Goal: Task Accomplishment & Management: Manage account settings

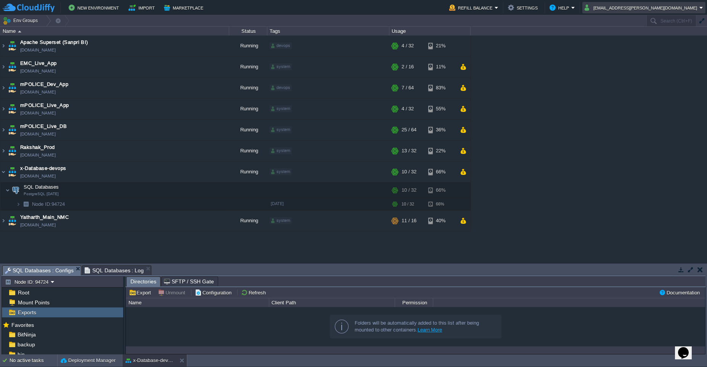
click at [700, 9] on em "[EMAIL_ADDRESS][PERSON_NAME][DOMAIN_NAME]" at bounding box center [644, 7] width 119 height 9
click at [641, 43] on link "Sign out" at bounding box center [667, 40] width 73 height 8
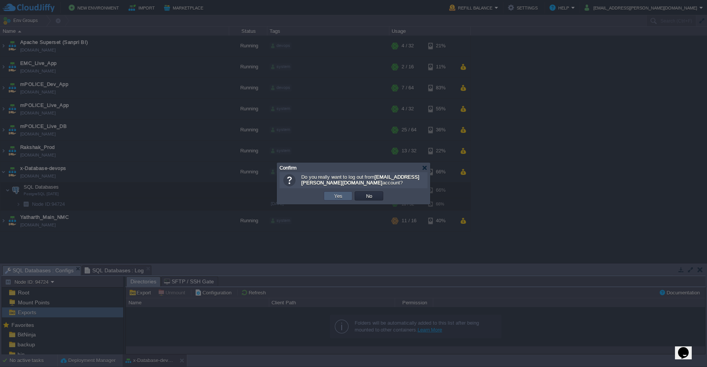
click at [336, 199] on td "Yes" at bounding box center [338, 195] width 29 height 9
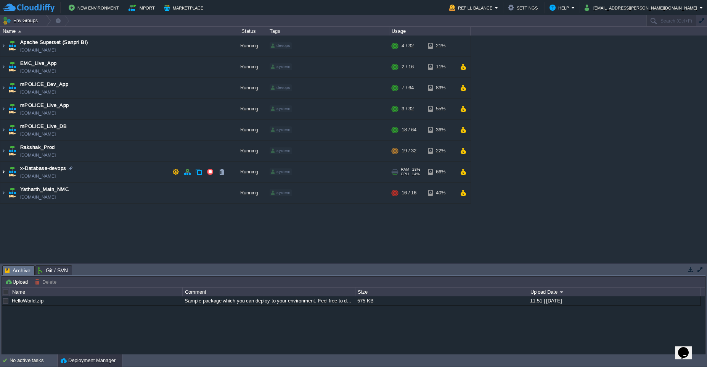
click at [1, 174] on img at bounding box center [3, 171] width 6 height 21
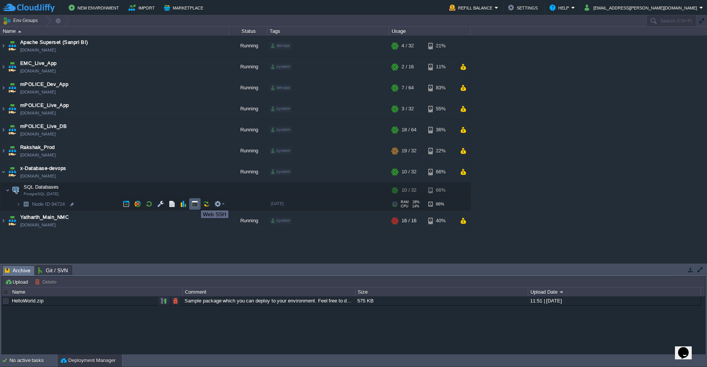
click at [195, 203] on button "button" at bounding box center [195, 203] width 7 height 7
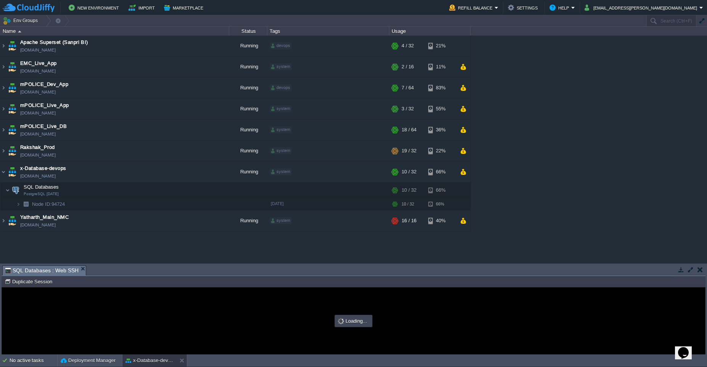
type input "#000000"
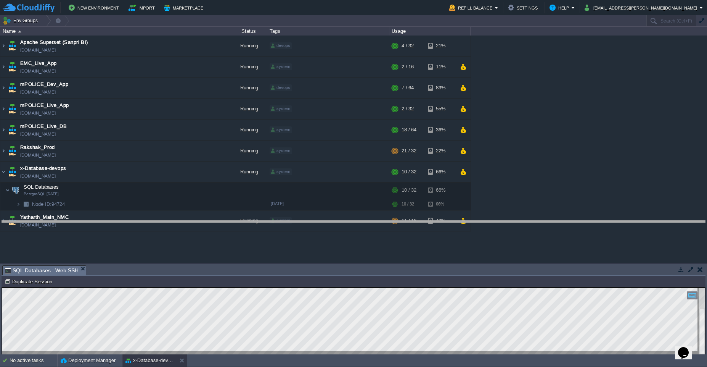
drag, startPoint x: 482, startPoint y: 274, endPoint x: 496, endPoint y: 230, distance: 46.8
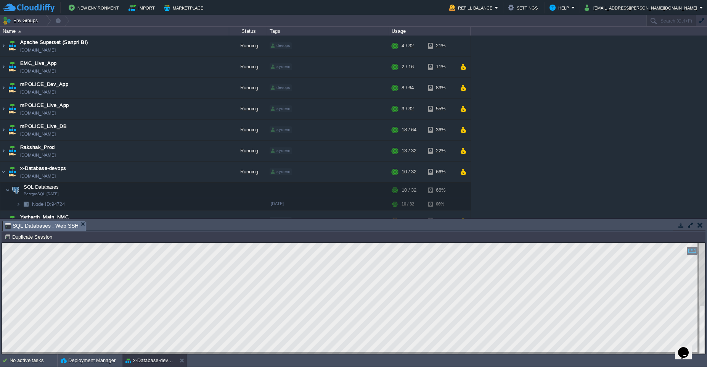
click at [699, 224] on button "button" at bounding box center [700, 224] width 5 height 7
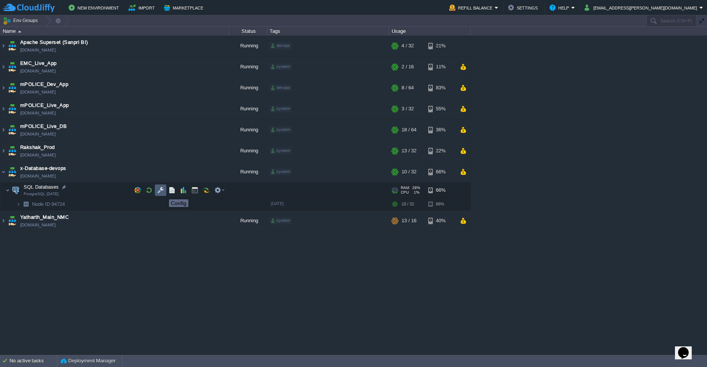
click at [158, 191] on button "button" at bounding box center [160, 190] width 7 height 7
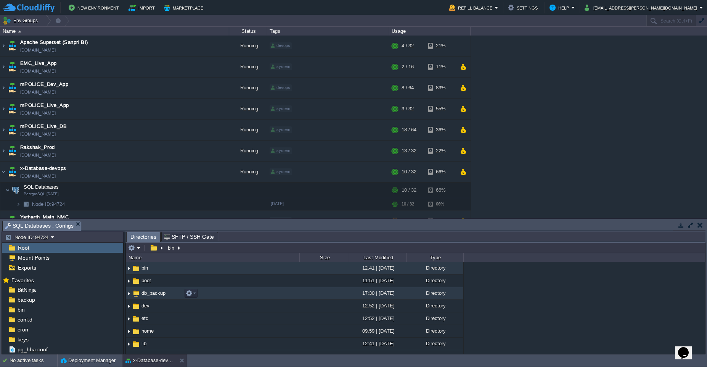
click at [155, 296] on td "db_backup" at bounding box center [213, 293] width 174 height 13
click at [129, 295] on img at bounding box center [129, 293] width 6 height 12
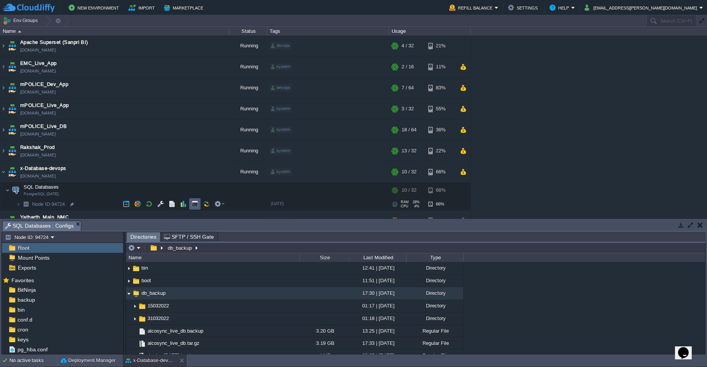
click at [195, 206] on button "button" at bounding box center [195, 203] width 7 height 7
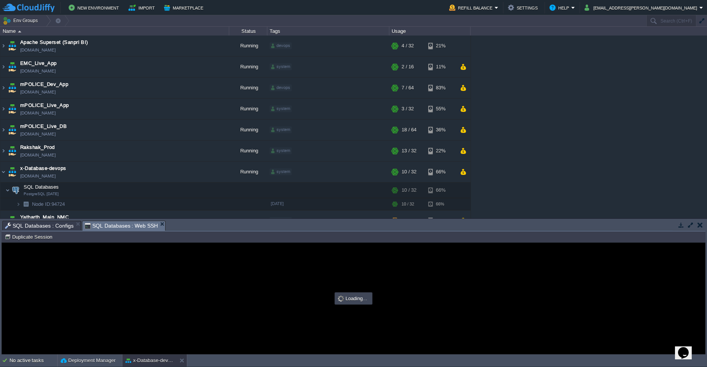
type input "#000000"
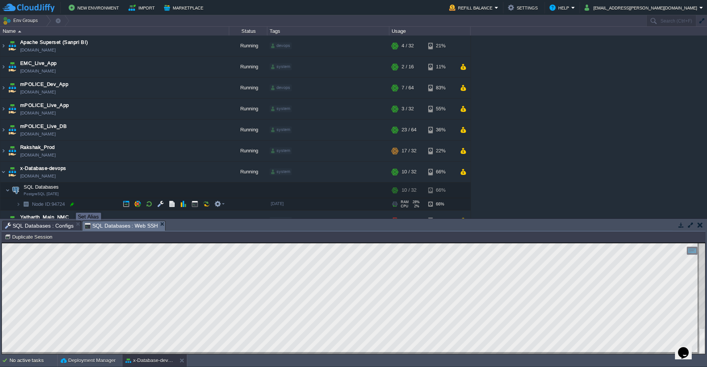
click at [70, 205] on div at bounding box center [72, 204] width 7 height 7
click at [62, 205] on input "94724" at bounding box center [130, 204] width 198 height 10
drag, startPoint x: 59, startPoint y: 204, endPoint x: 31, endPoint y: 206, distance: 28.3
click at [31, 206] on input "94724" at bounding box center [130, 204] width 198 height 10
click at [162, 191] on button "button" at bounding box center [160, 190] width 7 height 7
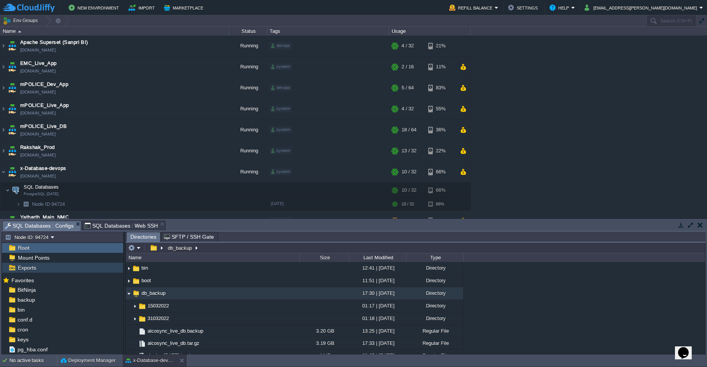
click at [26, 269] on span "Exports" at bounding box center [26, 267] width 21 height 7
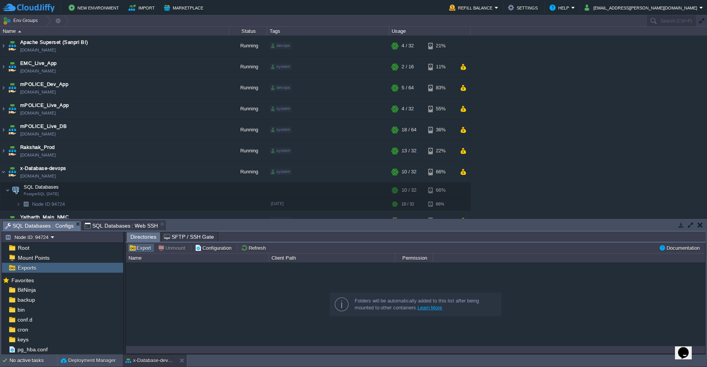
click at [141, 250] on button "Export" at bounding box center [141, 247] width 24 height 7
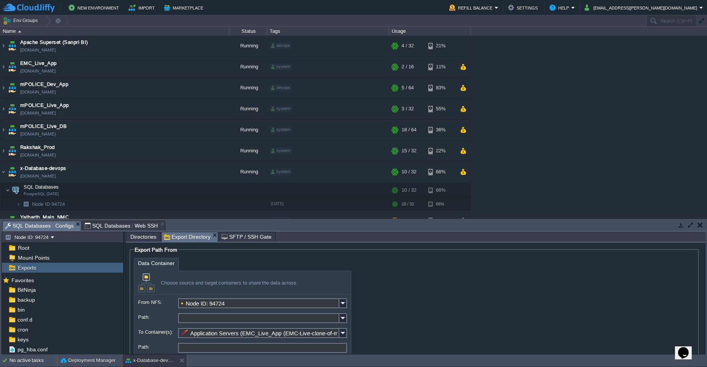
click at [185, 319] on input "Path:" at bounding box center [258, 318] width 161 height 10
paste input "/db_backup/database"
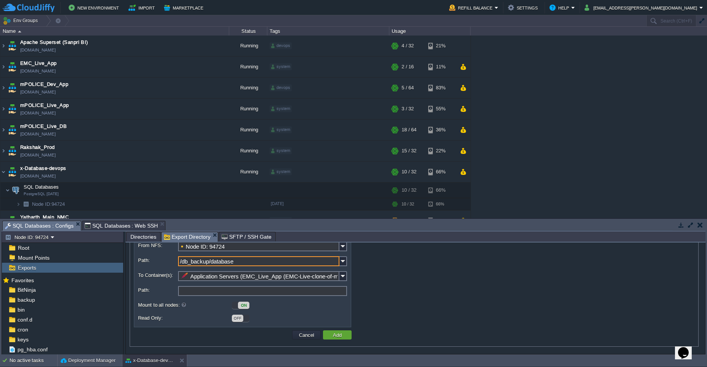
scroll to position [57, 0]
type input "/db_backup/database"
click at [343, 277] on img at bounding box center [344, 275] width 8 height 10
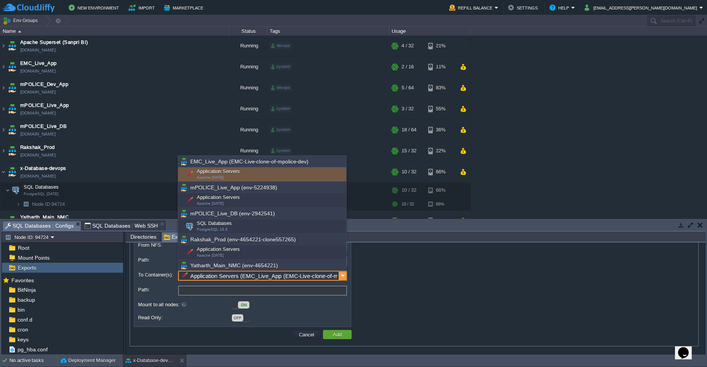
click at [343, 277] on img at bounding box center [344, 275] width 8 height 10
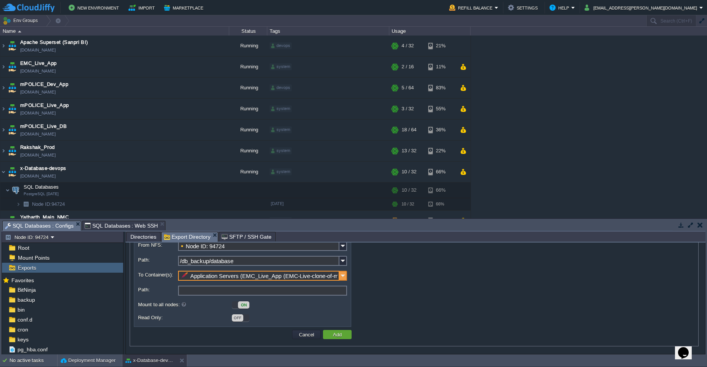
click at [344, 279] on img at bounding box center [344, 275] width 8 height 10
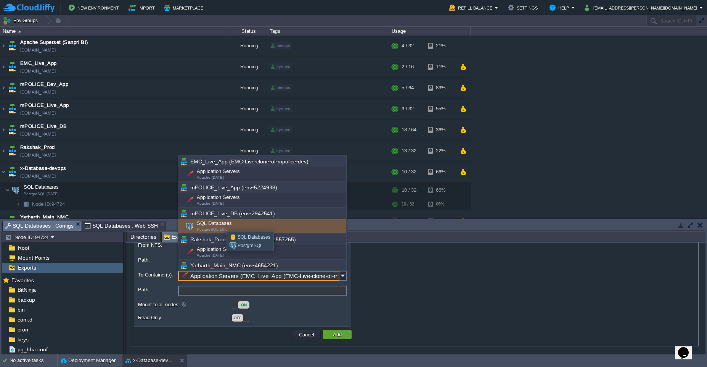
click at [221, 224] on div "SQL Databases PostgreSQL 16.6" at bounding box center [262, 226] width 168 height 14
type input "SQL Databases (mPOLICE_Live_DB (env-2942541))"
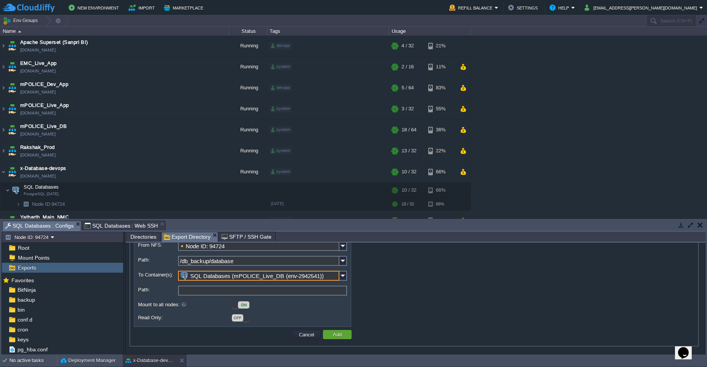
click at [191, 288] on input "Path:" at bounding box center [262, 290] width 169 height 10
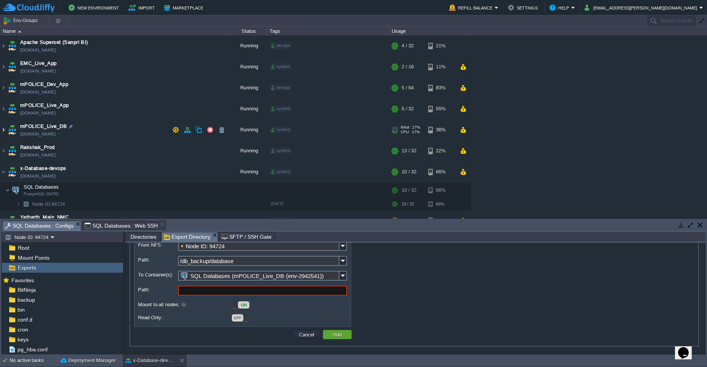
click at [4, 132] on img at bounding box center [3, 129] width 6 height 21
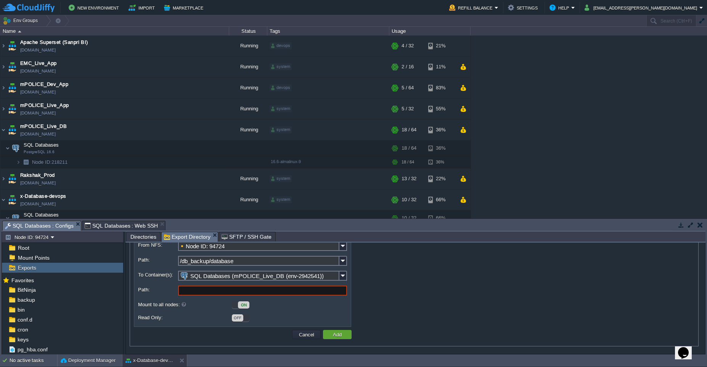
click at [185, 291] on input "Path:" at bounding box center [262, 290] width 169 height 10
type input "/home"
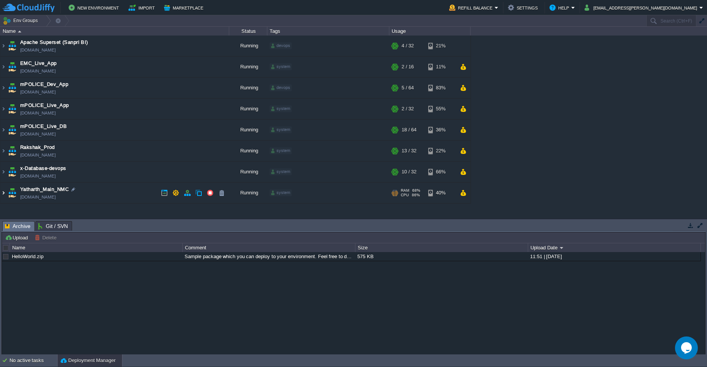
click at [3, 195] on img at bounding box center [3, 192] width 6 height 21
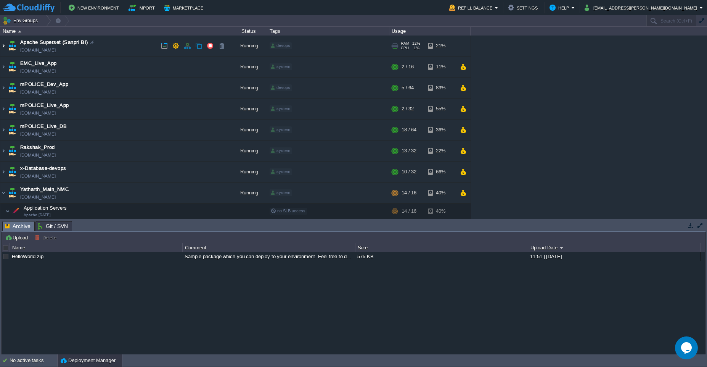
click at [4, 49] on img at bounding box center [3, 45] width 6 height 21
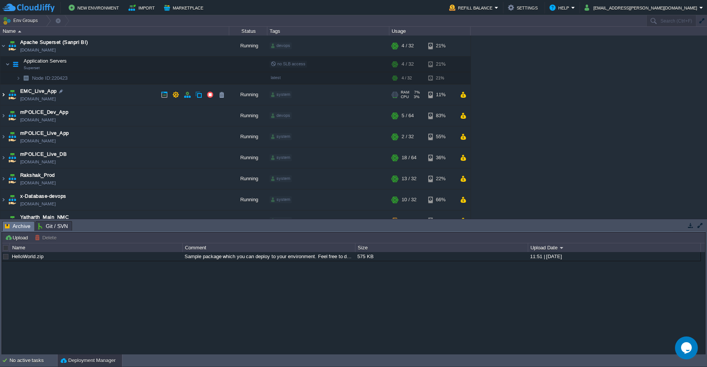
click at [2, 97] on img at bounding box center [3, 94] width 6 height 21
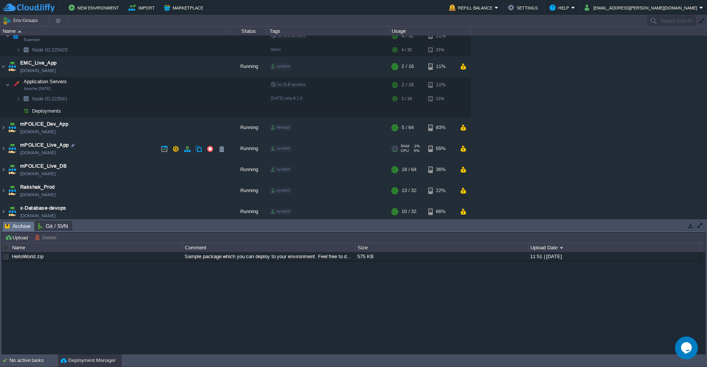
scroll to position [46, 0]
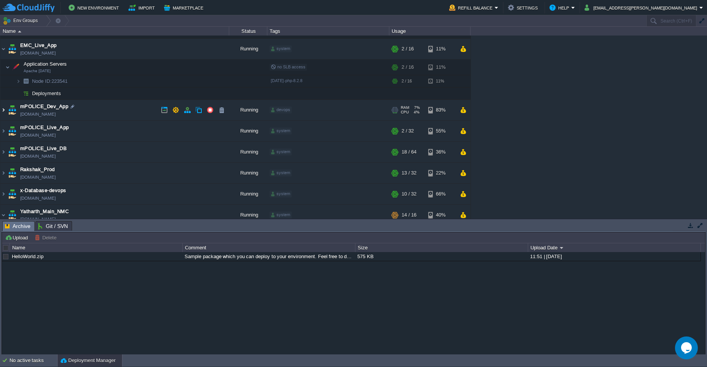
click at [2, 112] on img at bounding box center [3, 110] width 6 height 21
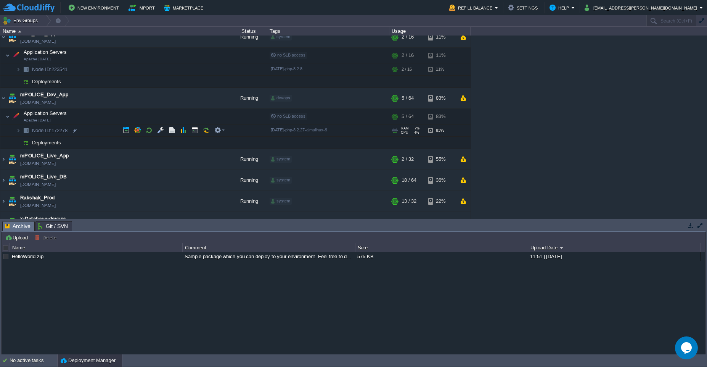
scroll to position [92, 0]
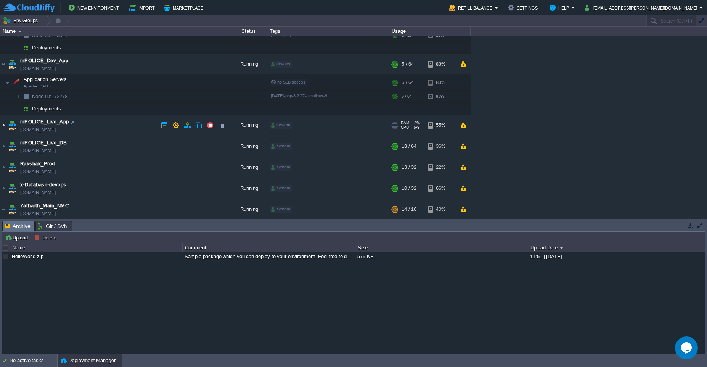
click at [5, 127] on img at bounding box center [3, 125] width 6 height 21
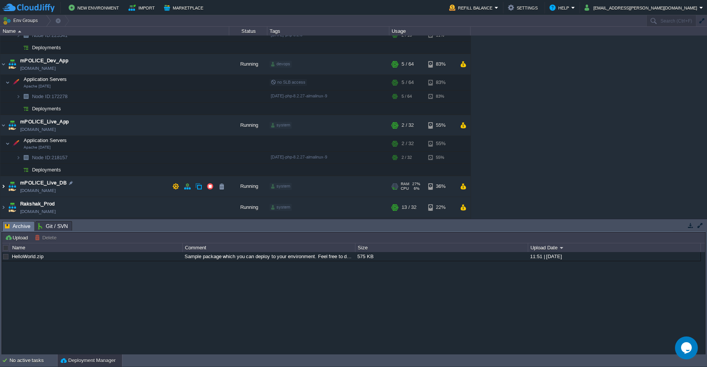
click at [5, 187] on img at bounding box center [3, 186] width 6 height 21
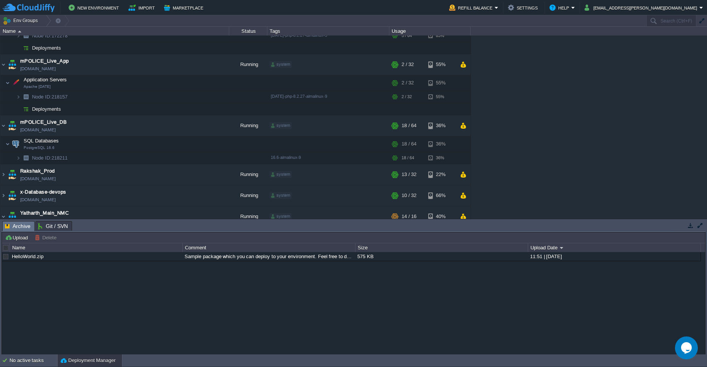
scroll to position [183, 0]
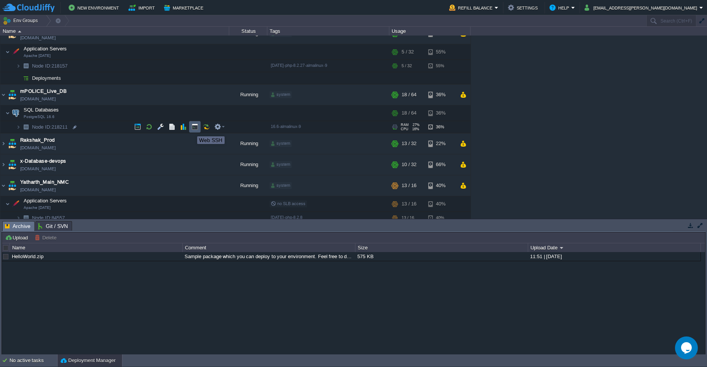
click at [195, 129] on button "button" at bounding box center [195, 126] width 7 height 7
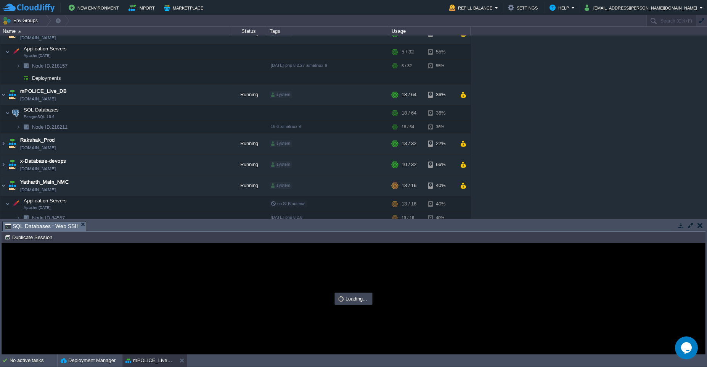
scroll to position [0, 0]
type input "#000000"
click at [74, 129] on div at bounding box center [74, 127] width 7 height 7
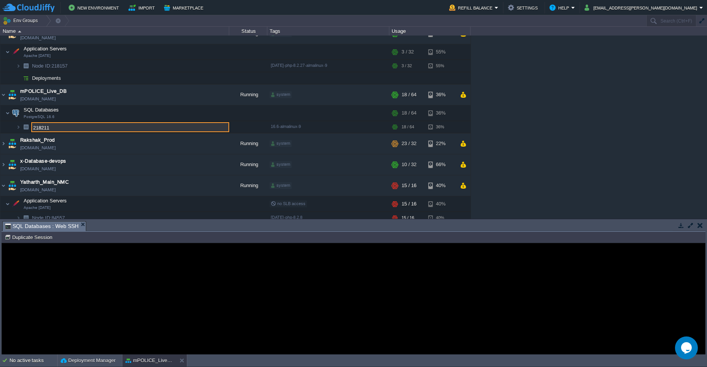
click at [68, 129] on input "218211" at bounding box center [130, 127] width 198 height 10
drag, startPoint x: 68, startPoint y: 129, endPoint x: 8, endPoint y: 129, distance: 60.7
click at [8, 129] on div "Apache Superset (Sanpri BI) sanpribi.cloudjiffy.net Running devops + Add to Env…" at bounding box center [353, 126] width 707 height 183
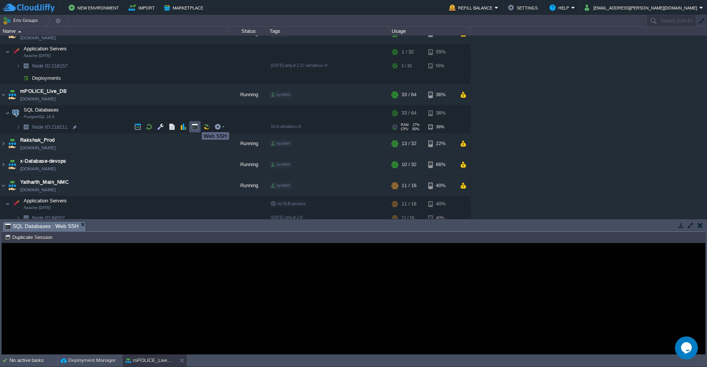
click at [194, 126] on button "button" at bounding box center [195, 126] width 7 height 7
click at [194, 127] on button "button" at bounding box center [195, 126] width 7 height 7
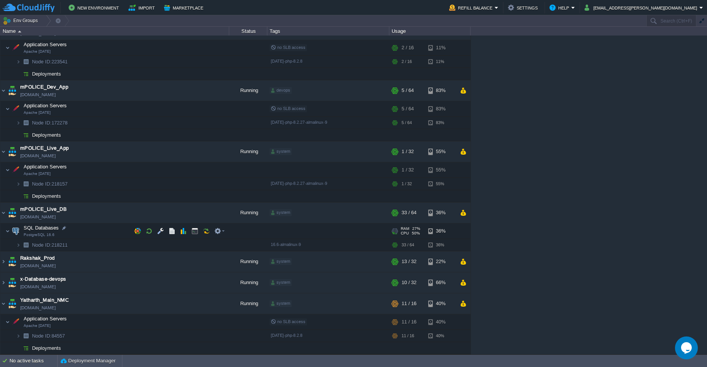
scroll to position [65, 0]
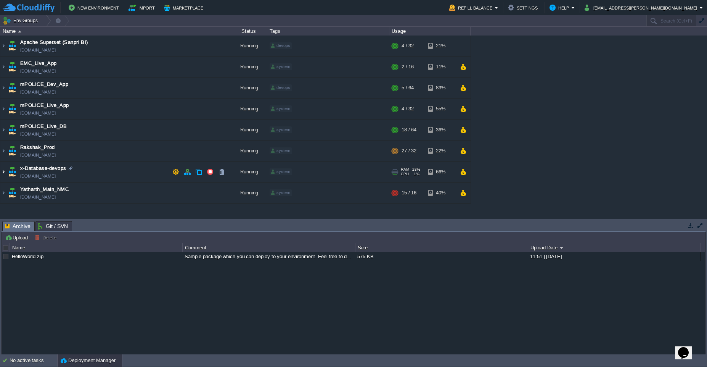
click at [2, 174] on img at bounding box center [3, 171] width 6 height 21
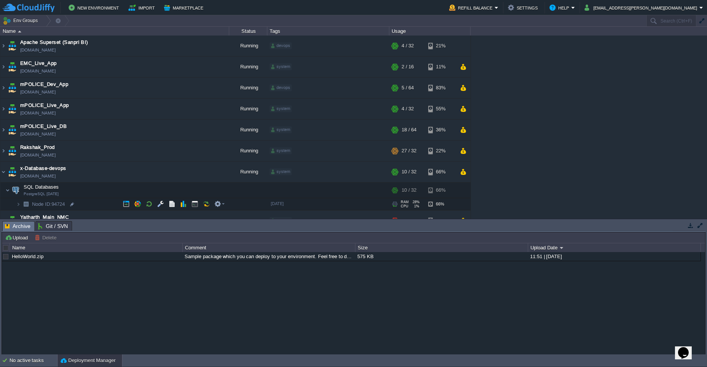
scroll to position [13, 0]
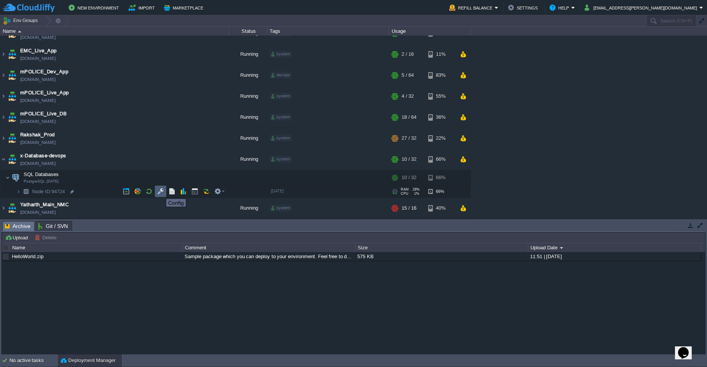
click at [161, 192] on button "button" at bounding box center [160, 191] width 7 height 7
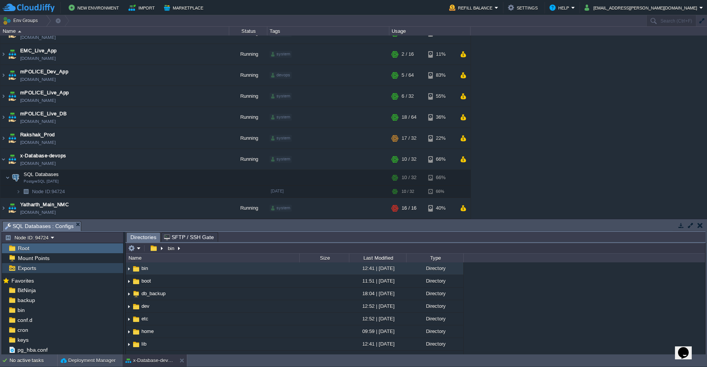
click at [26, 267] on span "Exports" at bounding box center [26, 267] width 21 height 7
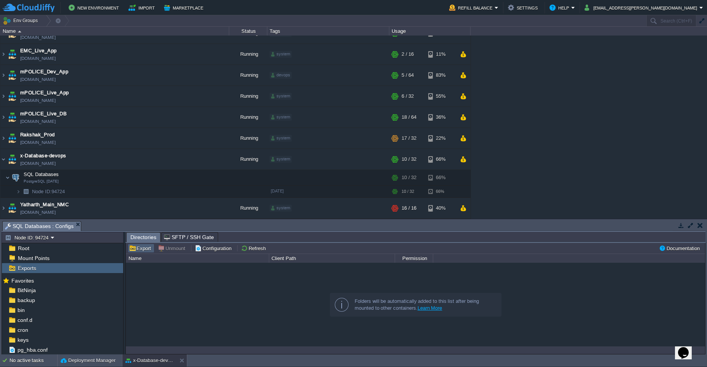
click at [143, 250] on button "Export" at bounding box center [141, 248] width 24 height 7
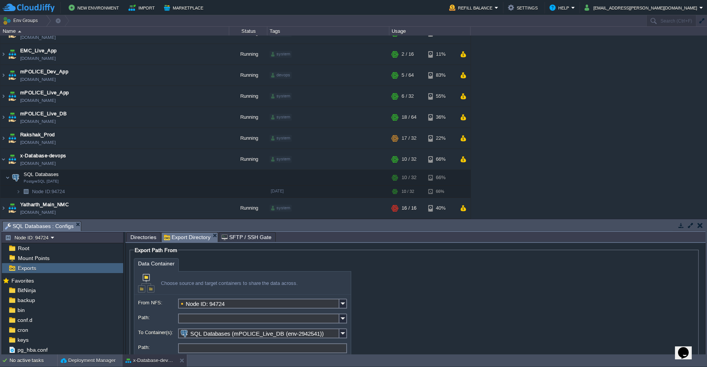
click at [208, 320] on input "Path:" at bounding box center [258, 318] width 161 height 10
paste input "/db_backup/database"
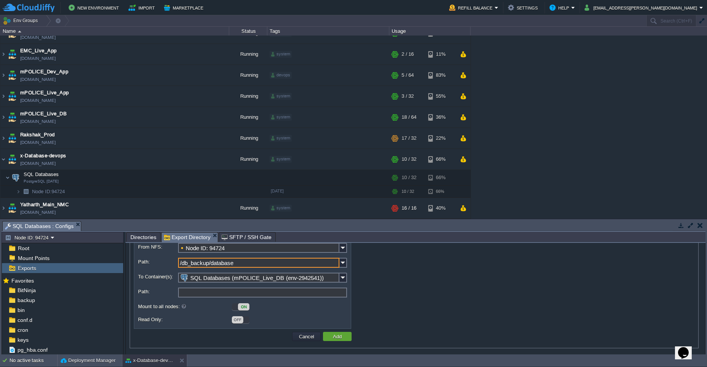
scroll to position [57, 0]
type input "/db_backup/database"
click at [344, 278] on img at bounding box center [344, 276] width 8 height 10
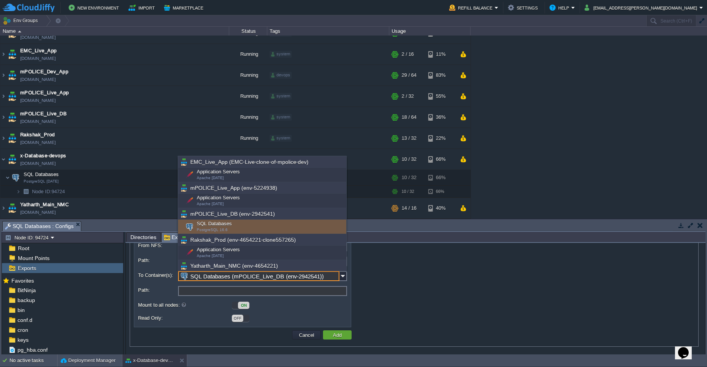
click at [219, 224] on div "SQL Databases PostgreSQL 16.6" at bounding box center [262, 226] width 168 height 14
type input "SQL Databases (mPOLICE_Live_DB (env-2942541))"
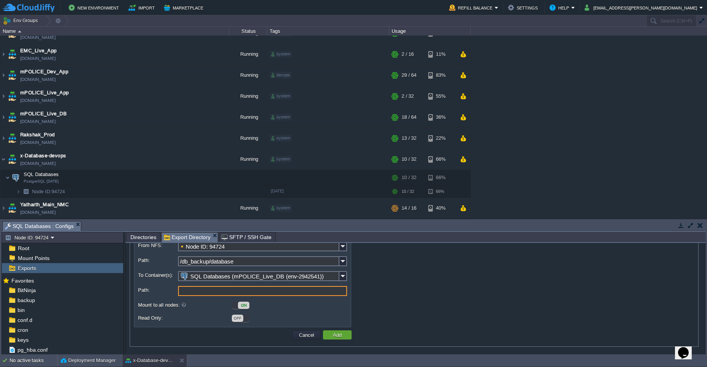
click at [212, 291] on input "Path:" at bounding box center [262, 291] width 169 height 10
type input "/home"
click at [338, 336] on button "Add" at bounding box center [337, 334] width 13 height 7
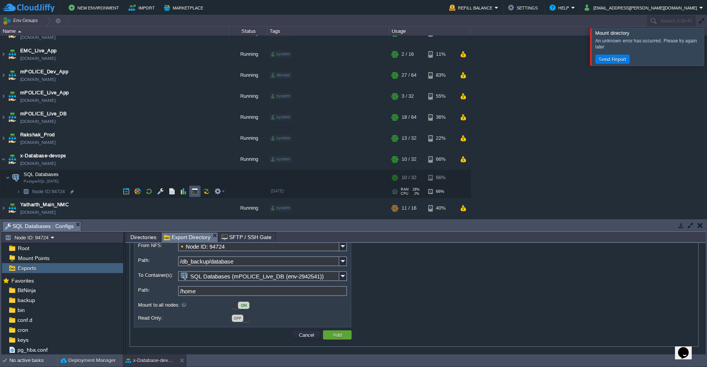
click at [196, 194] on button "button" at bounding box center [195, 191] width 7 height 7
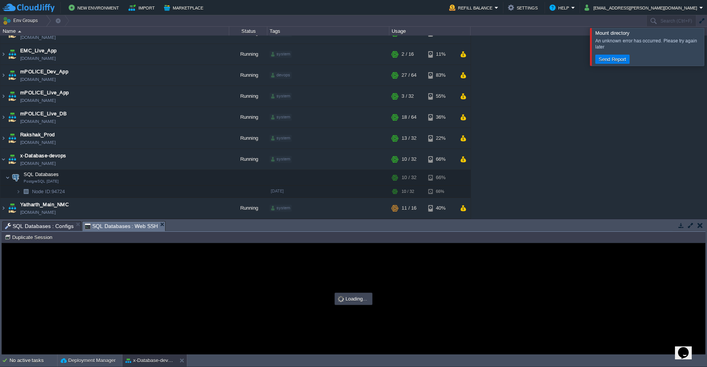
scroll to position [0, 0]
type input "#000000"
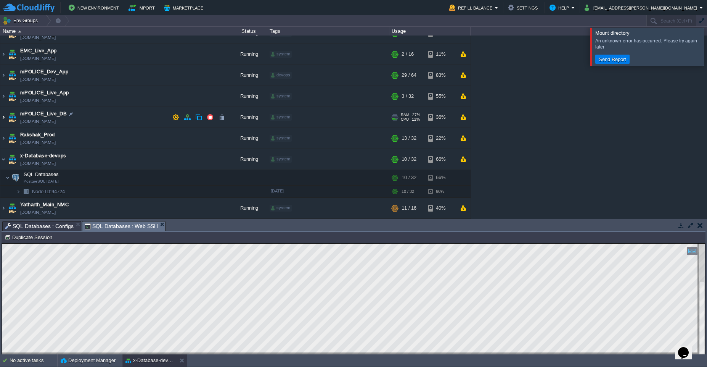
click at [4, 119] on img at bounding box center [3, 117] width 6 height 21
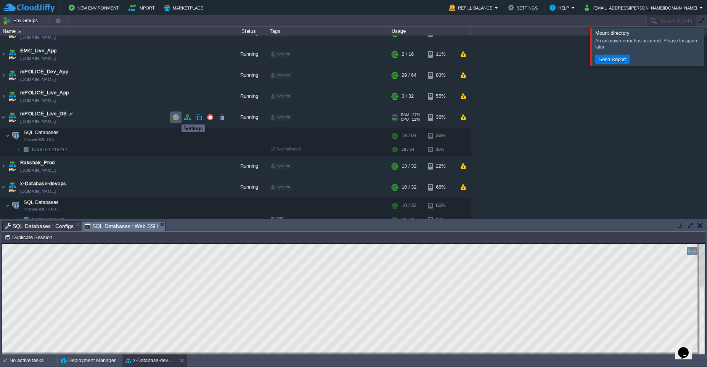
click at [176, 118] on button "button" at bounding box center [175, 117] width 7 height 7
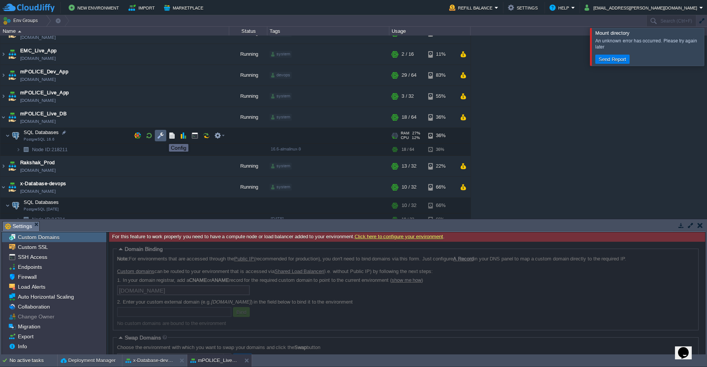
click at [161, 136] on button "button" at bounding box center [160, 135] width 7 height 7
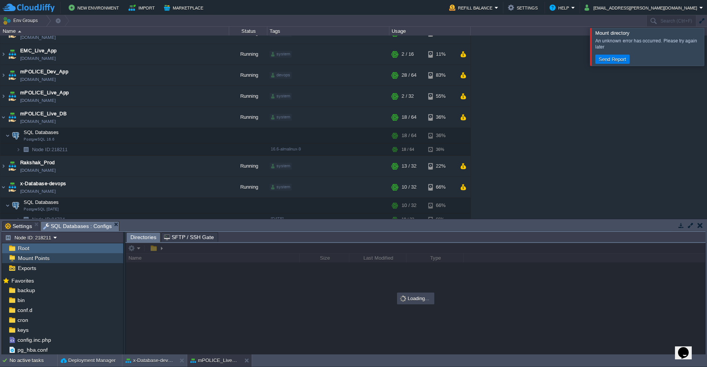
click at [43, 260] on span "Mount Points" at bounding box center [33, 257] width 34 height 7
type input "/db_backup"
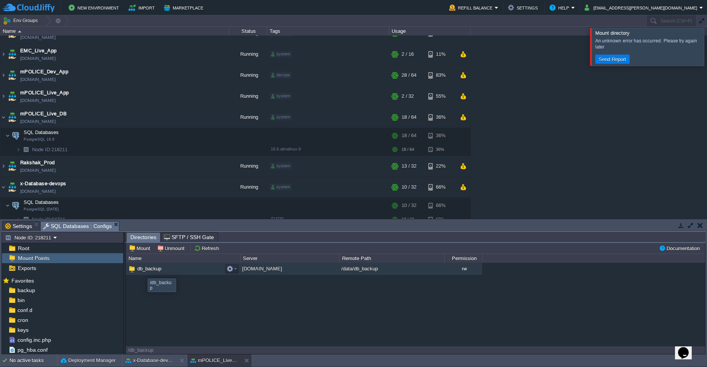
click at [142, 271] on span "db_backup" at bounding box center [149, 268] width 26 height 6
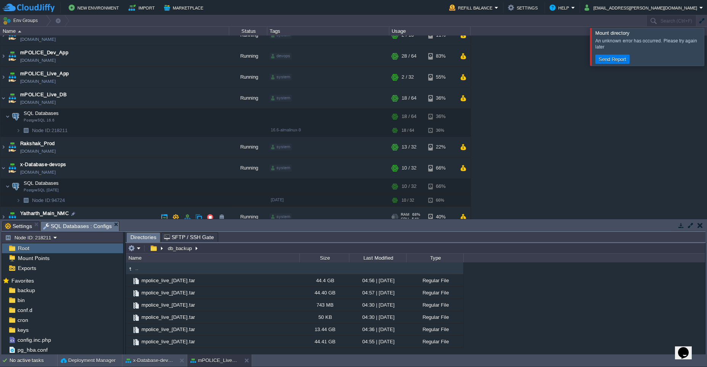
scroll to position [40, 0]
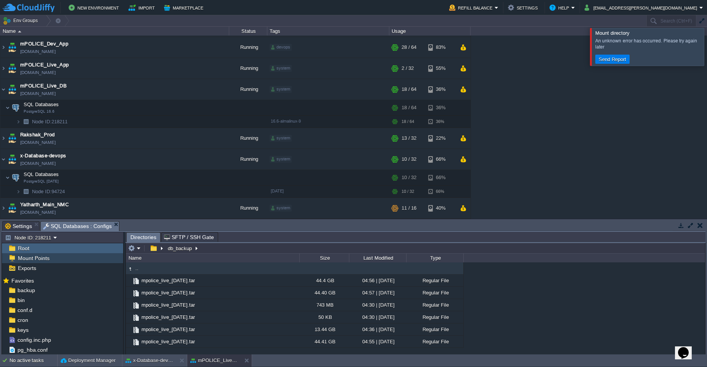
click at [31, 259] on span "Mount Points" at bounding box center [33, 257] width 34 height 7
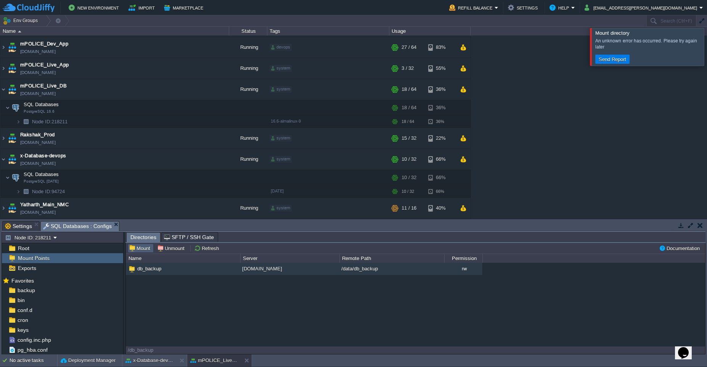
click at [143, 250] on button "Mount" at bounding box center [141, 248] width 24 height 7
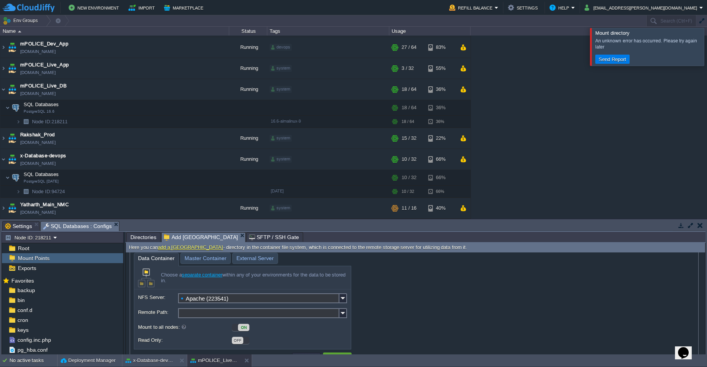
scroll to position [46, 0]
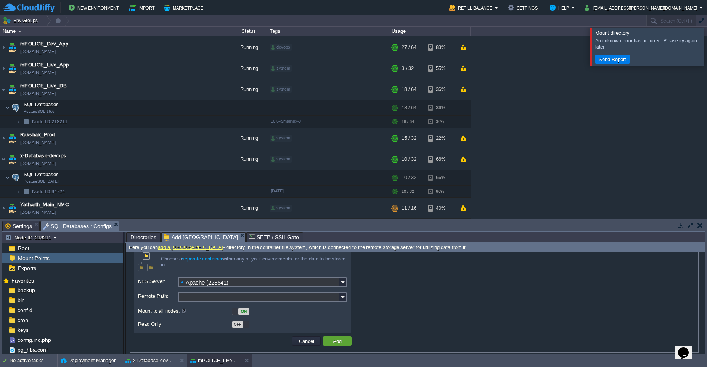
click at [242, 284] on input "Apache (223541)" at bounding box center [258, 282] width 161 height 10
type input "/94724"
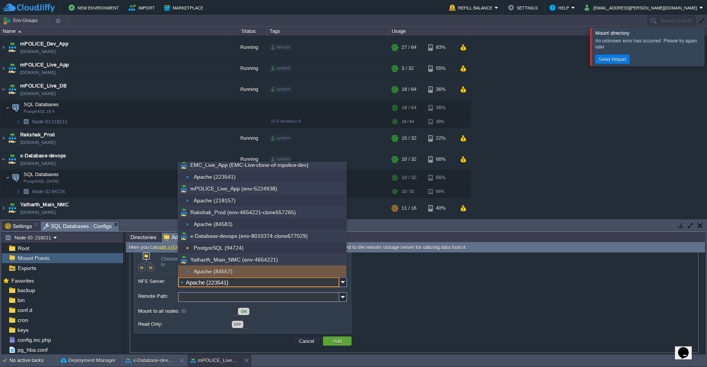
scroll to position [4, 0]
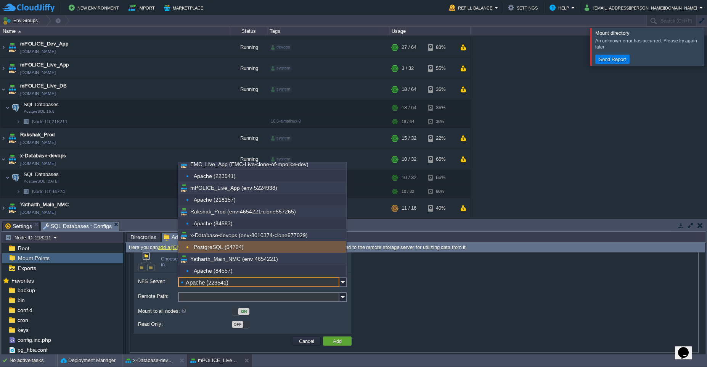
click at [232, 247] on div "PostgreSQL (94724)" at bounding box center [262, 247] width 168 height 12
type input "PostgreSQL (94724)"
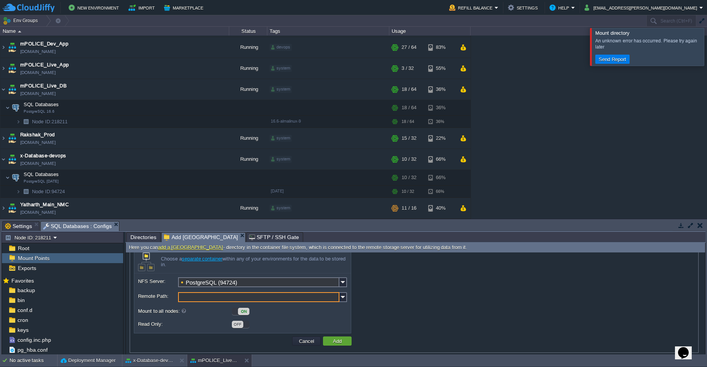
click at [207, 296] on input "Remote Path:" at bounding box center [258, 297] width 161 height 10
click at [341, 298] on img at bounding box center [344, 297] width 8 height 10
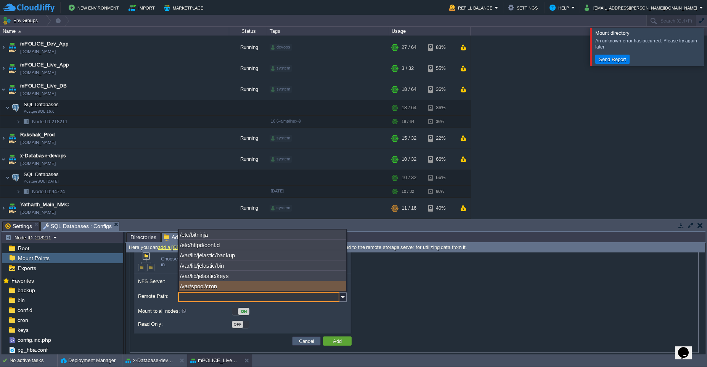
click at [311, 343] on button "Cancel" at bounding box center [307, 340] width 20 height 7
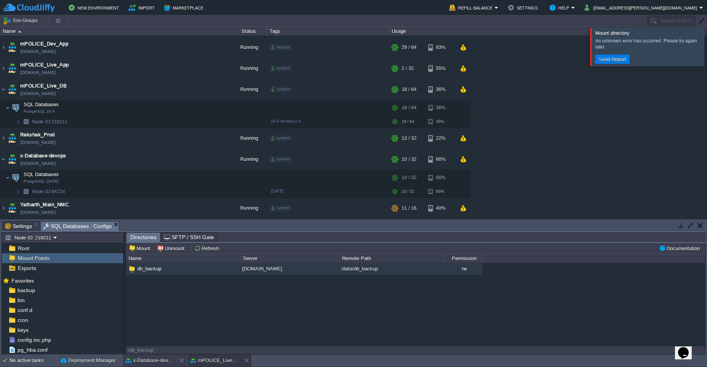
click at [155, 362] on button "x-Database-devops" at bounding box center [150, 360] width 48 height 8
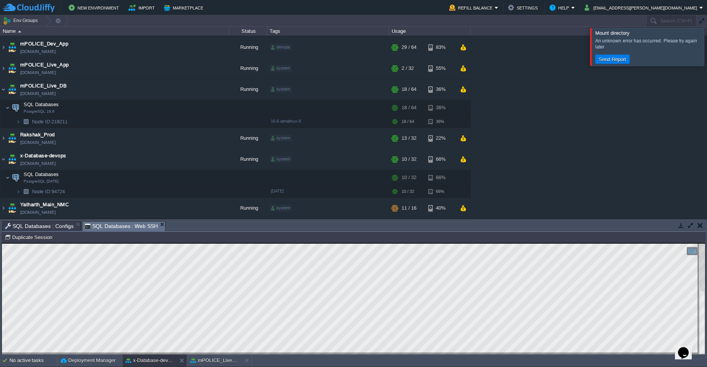
click at [44, 227] on span "SQL Databases : Configs" at bounding box center [39, 225] width 69 height 9
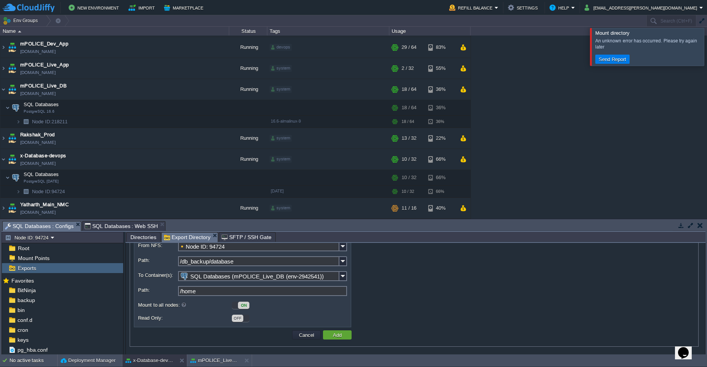
click at [120, 230] on span "SQL Databases : Web SSH" at bounding box center [122, 225] width 74 height 9
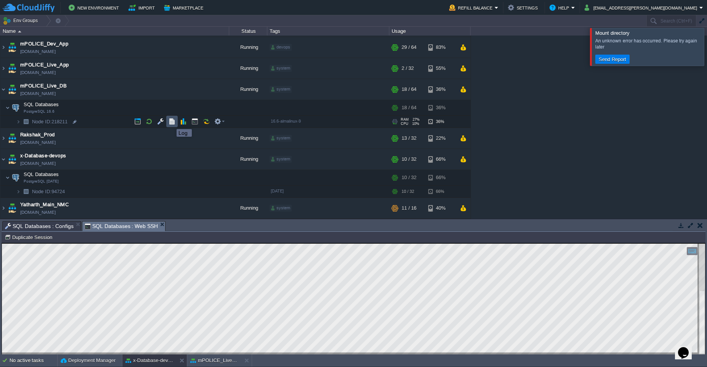
click at [171, 122] on button "button" at bounding box center [172, 121] width 7 height 7
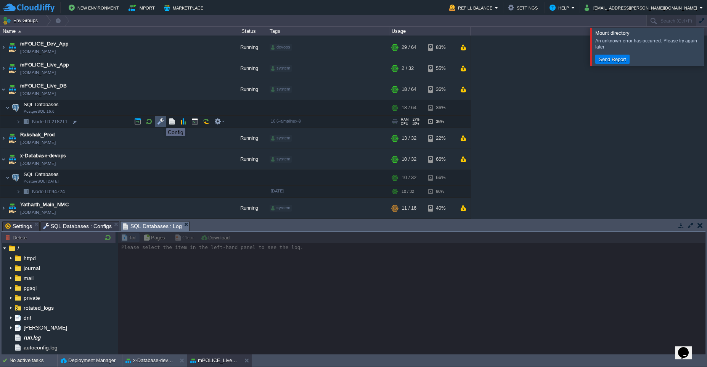
click at [160, 121] on button "button" at bounding box center [160, 121] width 7 height 7
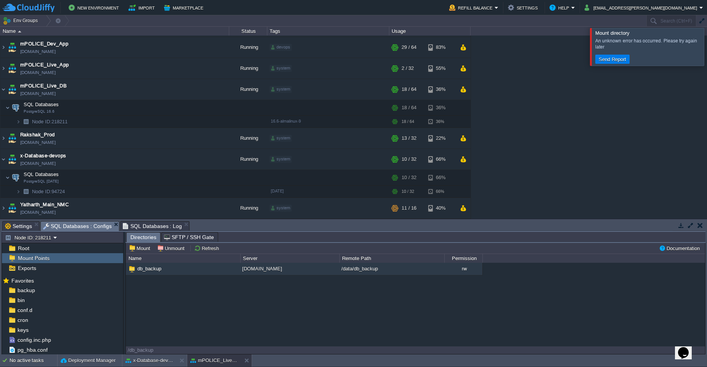
click at [26, 258] on span "Mount Points" at bounding box center [33, 257] width 34 height 7
click at [139, 251] on button "Mount" at bounding box center [141, 248] width 24 height 7
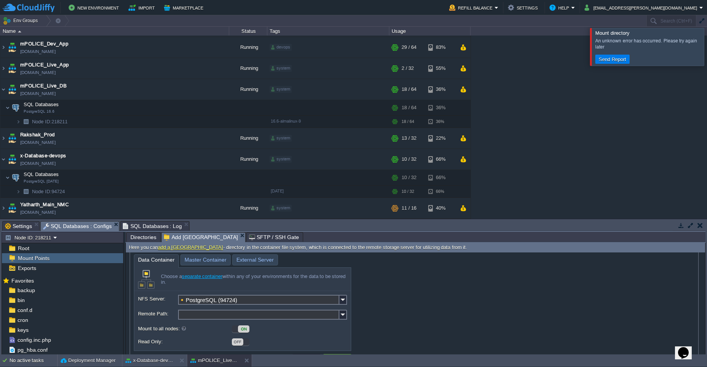
scroll to position [52, 0]
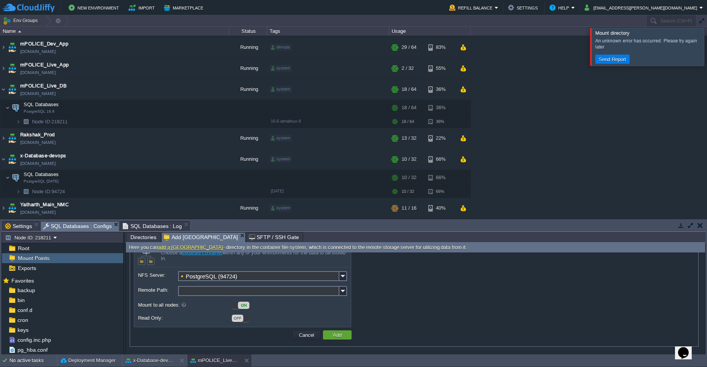
type input "/94724"
click at [198, 292] on input "Remote Path:" at bounding box center [258, 291] width 161 height 10
paste input "/db_backup/database"
type input "/db_backup/database"
click at [193, 310] on div "Mount to all nodes: ON" at bounding box center [242, 306] width 209 height 11
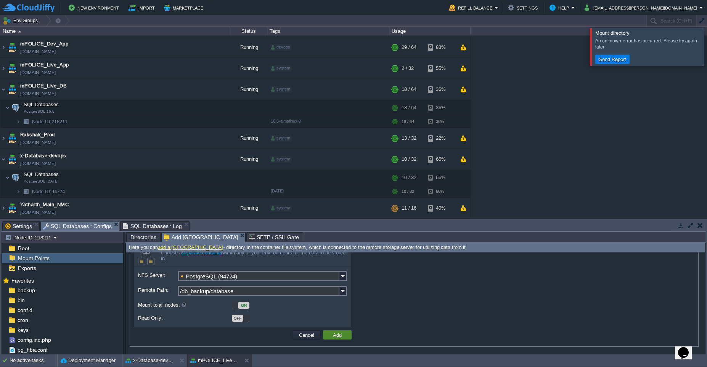
click at [336, 337] on button "Add" at bounding box center [337, 334] width 13 height 7
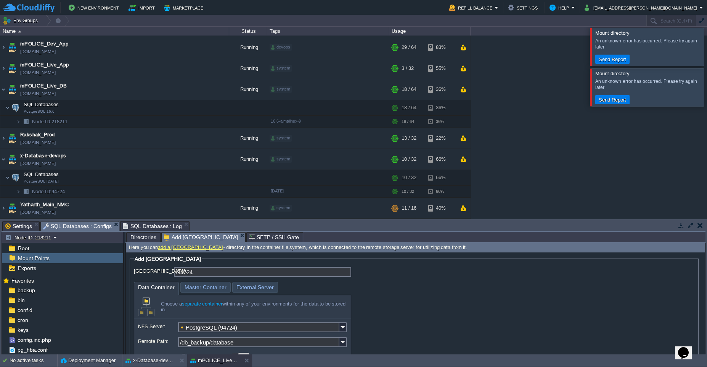
scroll to position [0, 0]
click at [177, 275] on input "/94724" at bounding box center [262, 272] width 177 height 10
type input "/94724"
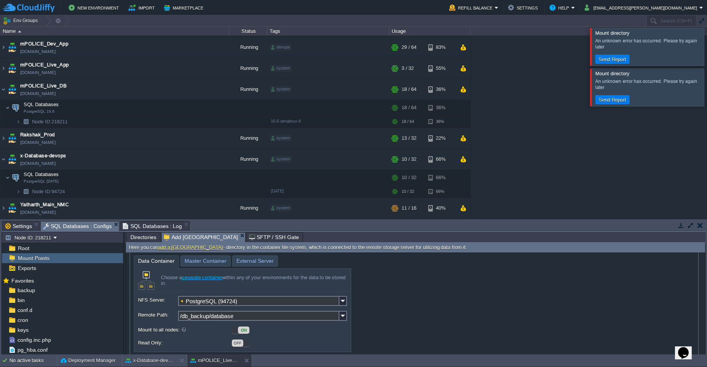
scroll to position [52, 0]
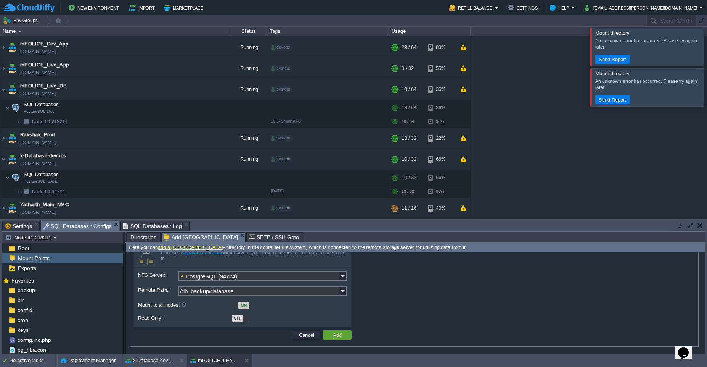
click at [264, 315] on div "OFF" at bounding box center [316, 318] width 169 height 8
click at [338, 337] on button "Add" at bounding box center [337, 334] width 13 height 7
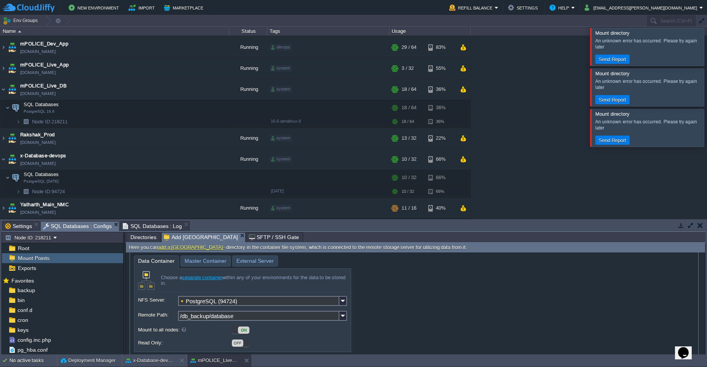
scroll to position [6, 0]
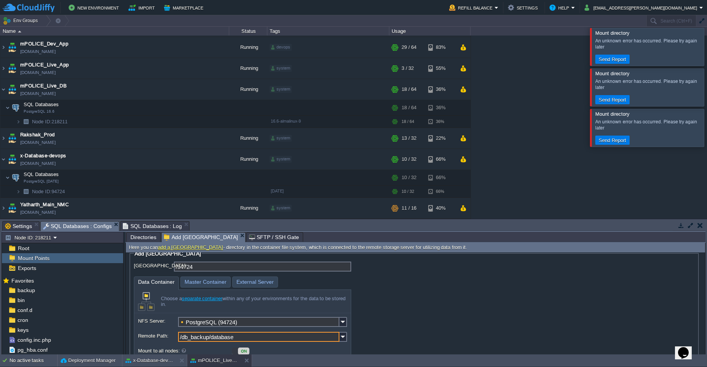
drag, startPoint x: 242, startPoint y: 340, endPoint x: 177, endPoint y: 336, distance: 65.7
click at [177, 336] on div "Remote Path: /db_backup/database" at bounding box center [242, 338] width 209 height 13
click at [251, 340] on input "/db_backup/database" at bounding box center [258, 337] width 161 height 10
click at [245, 340] on input "/db_backup/database" at bounding box center [258, 337] width 161 height 10
drag, startPoint x: 245, startPoint y: 339, endPoint x: 211, endPoint y: 340, distance: 34.0
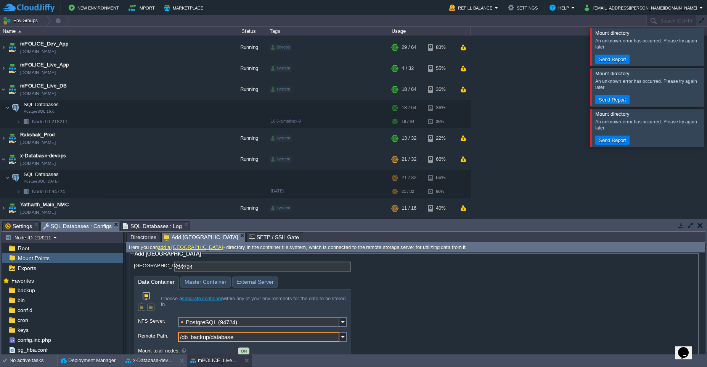
click at [211, 340] on input "/db_backup/database" at bounding box center [258, 337] width 161 height 10
click at [194, 121] on button "button" at bounding box center [195, 121] width 7 height 7
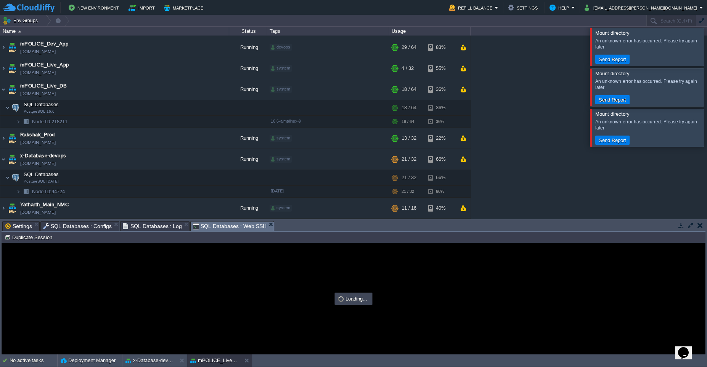
scroll to position [0, 0]
type input "#000000"
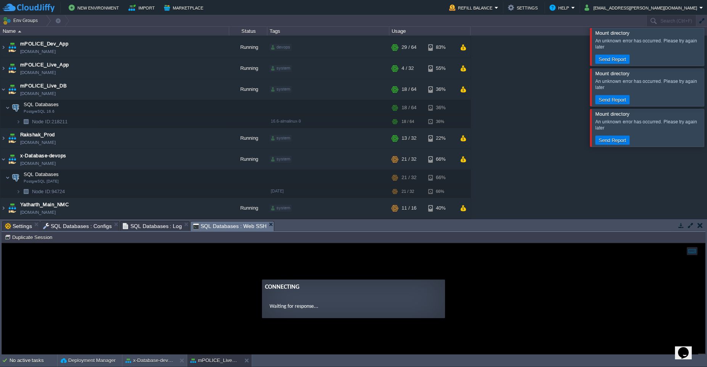
click at [82, 229] on span "SQL Databases : Configs" at bounding box center [77, 225] width 69 height 9
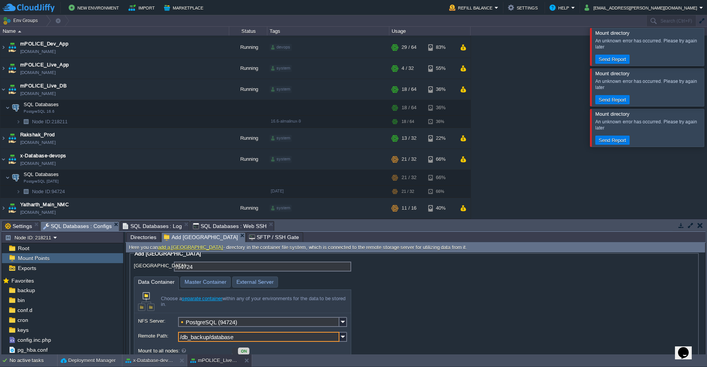
click at [254, 337] on input "/db_backup/database" at bounding box center [258, 337] width 161 height 10
drag, startPoint x: 246, startPoint y: 338, endPoint x: 172, endPoint y: 336, distance: 74.0
click at [172, 336] on div "Remote Path: /db_backup/database" at bounding box center [242, 338] width 209 height 13
click at [235, 226] on span "SQL Databases : Web SSH" at bounding box center [230, 225] width 74 height 9
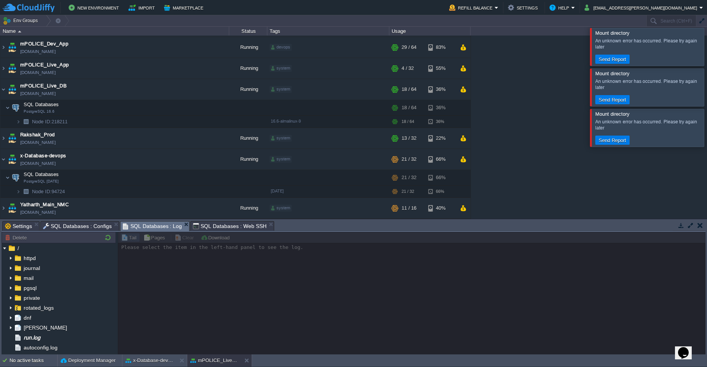
click at [146, 225] on span "SQL Databases : Log" at bounding box center [153, 226] width 60 height 10
click at [88, 227] on span "SQL Databases : Configs" at bounding box center [77, 225] width 69 height 9
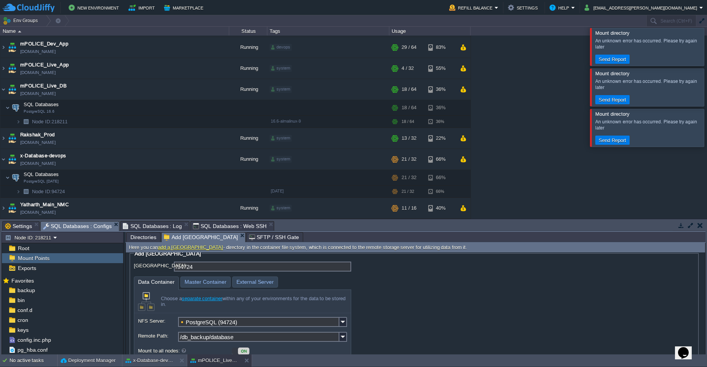
click at [234, 226] on span "SQL Databases : Web SSH" at bounding box center [230, 225] width 74 height 9
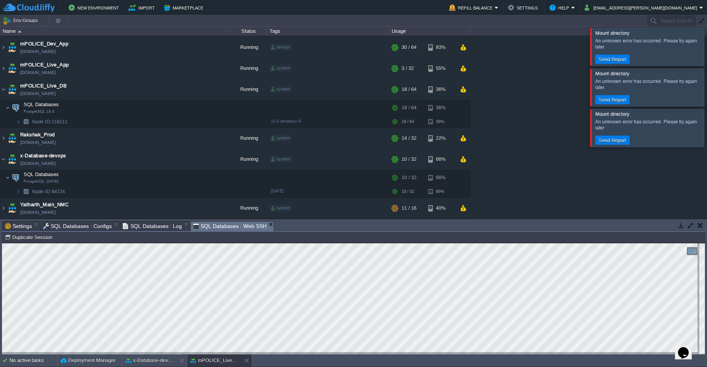
click at [72, 224] on span "SQL Databases : Configs" at bounding box center [77, 225] width 69 height 9
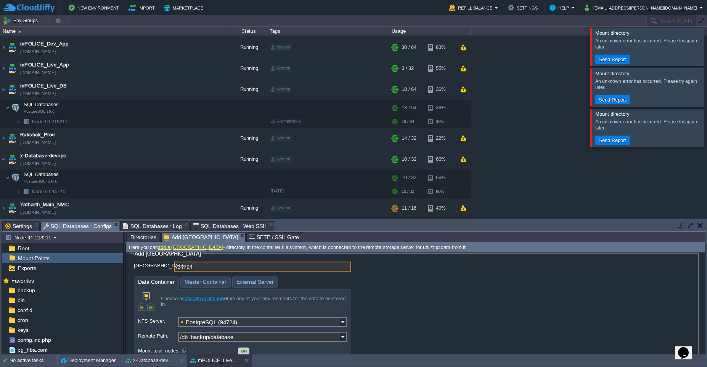
drag, startPoint x: 203, startPoint y: 270, endPoint x: 170, endPoint y: 270, distance: 33.2
click at [170, 270] on div "/94724" at bounding box center [414, 266] width 561 height 10
drag, startPoint x: 193, startPoint y: 268, endPoint x: 166, endPoint y: 268, distance: 26.3
click at [166, 268] on div "Mount Point: /94724" at bounding box center [414, 267] width 561 height 13
paste input "/var/lib/pgsql"
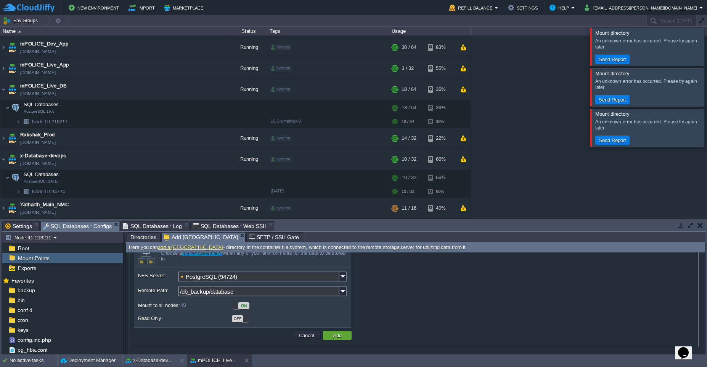
scroll to position [52, 0]
click at [335, 336] on button "Add" at bounding box center [337, 334] width 13 height 7
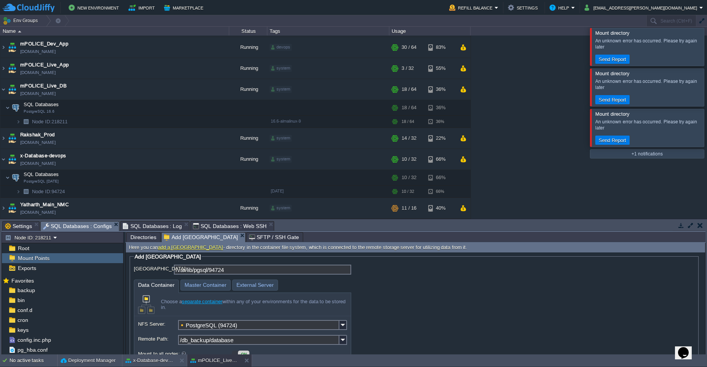
scroll to position [0, 0]
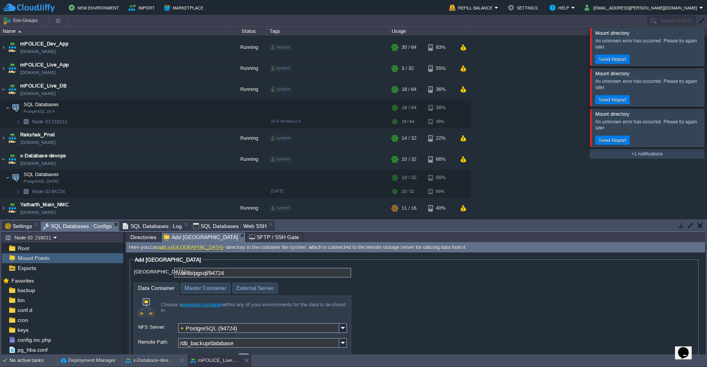
click at [238, 275] on input "/var/lib/pgsql/94724" at bounding box center [262, 272] width 177 height 10
type input "/var/lib/pgsql/947"
click at [214, 226] on span "SQL Databases : Web SSH" at bounding box center [230, 225] width 74 height 9
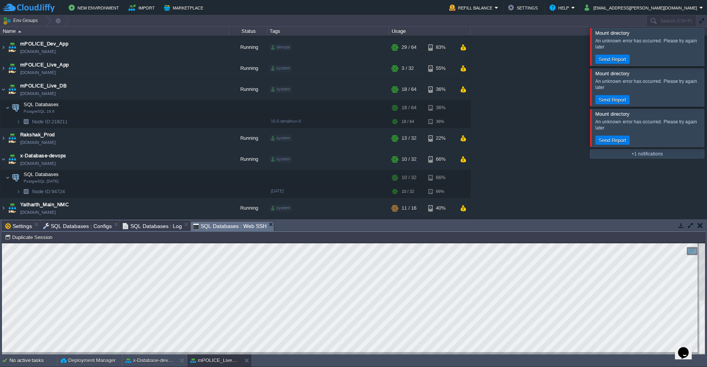
click at [89, 229] on span "SQL Databases : Configs" at bounding box center [77, 225] width 69 height 9
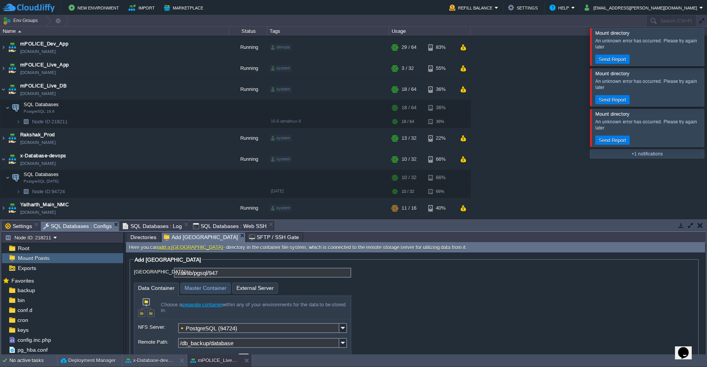
type input "Server Domain or IP"
click at [247, 289] on span "External Server" at bounding box center [255, 288] width 37 height 11
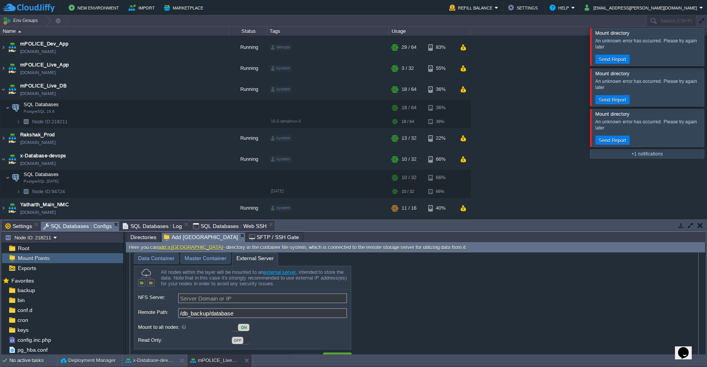
scroll to position [46, 0]
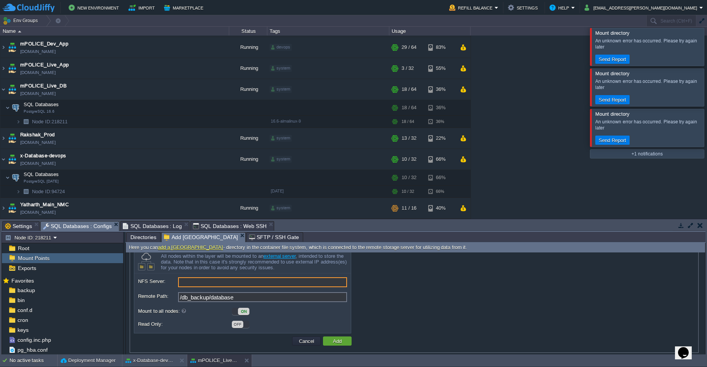
click at [295, 285] on input "NFS Server:" at bounding box center [262, 282] width 169 height 10
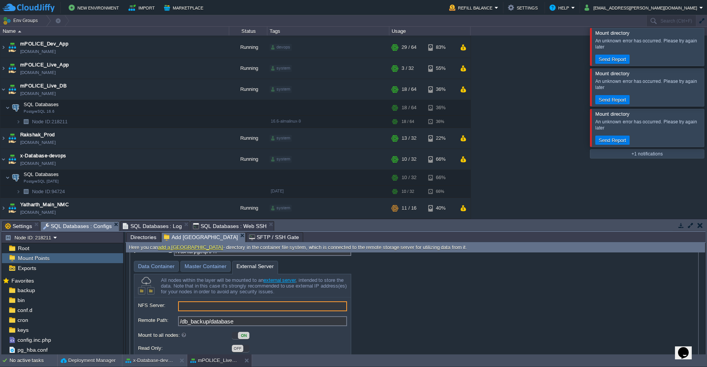
scroll to position [0, 0]
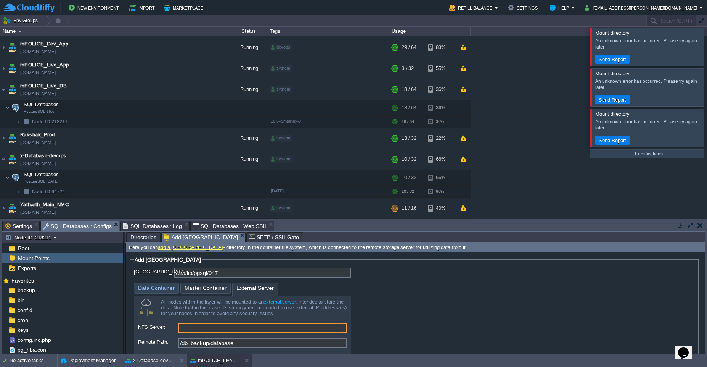
type input "PostgreSQL (218211)"
type input "/var/lib/pgsql/947"
click at [198, 289] on span "Master Container" at bounding box center [206, 288] width 42 height 11
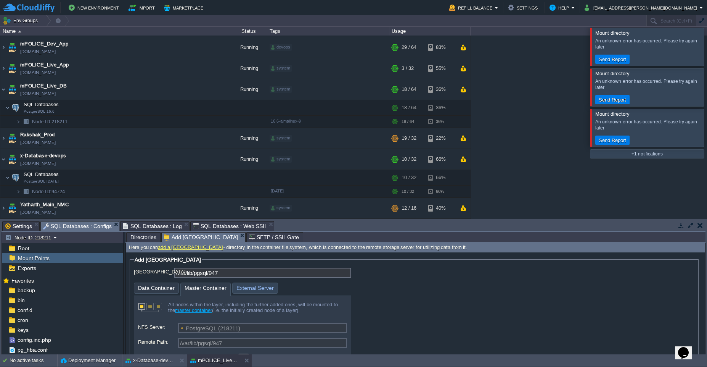
type input "PostgreSQL (94724)"
click at [160, 288] on span "Data Container" at bounding box center [156, 288] width 37 height 10
click at [177, 250] on div "Here you can add a mount point - directory in the container file system, which …" at bounding box center [416, 248] width 580 height 10
click at [177, 248] on link "add a mount point" at bounding box center [190, 247] width 65 height 6
click at [162, 292] on span "Data Container" at bounding box center [156, 288] width 37 height 11
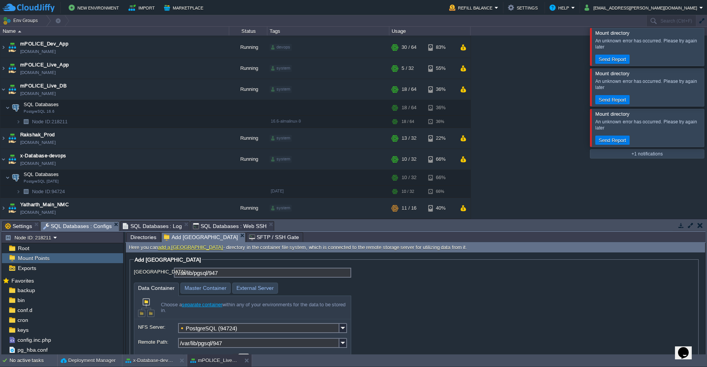
click at [43, 260] on span "Mount Points" at bounding box center [33, 257] width 34 height 7
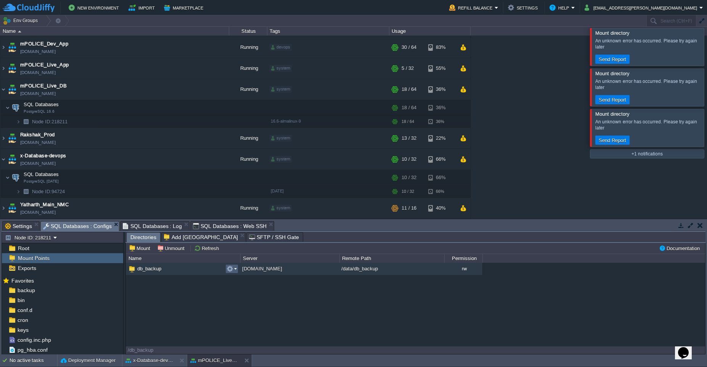
click at [235, 272] on em at bounding box center [232, 268] width 10 height 7
click at [248, 280] on span "Navigate to directory" at bounding box center [259, 279] width 45 height 6
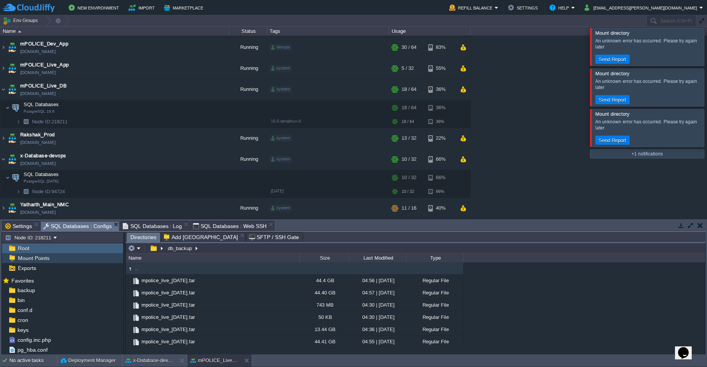
click at [27, 260] on span "Mount Points" at bounding box center [33, 257] width 34 height 7
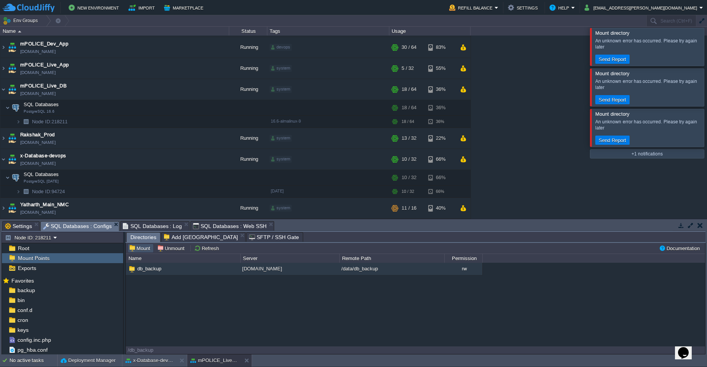
click at [142, 250] on button "Mount" at bounding box center [141, 248] width 24 height 7
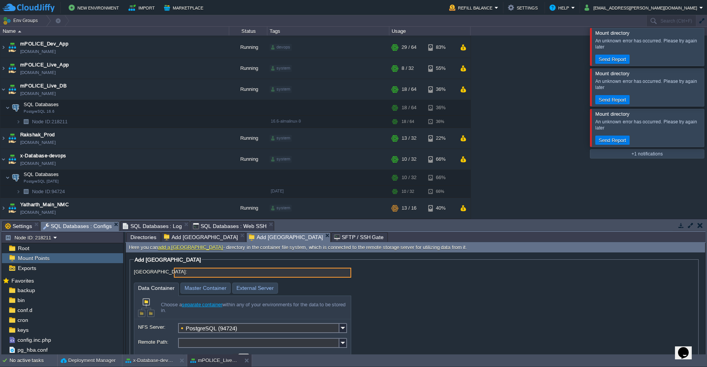
click at [698, 229] on td at bounding box center [700, 225] width 10 height 9
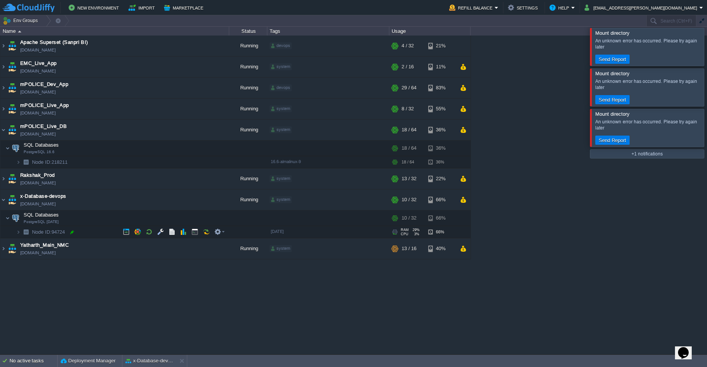
click at [72, 235] on div at bounding box center [72, 232] width 7 height 7
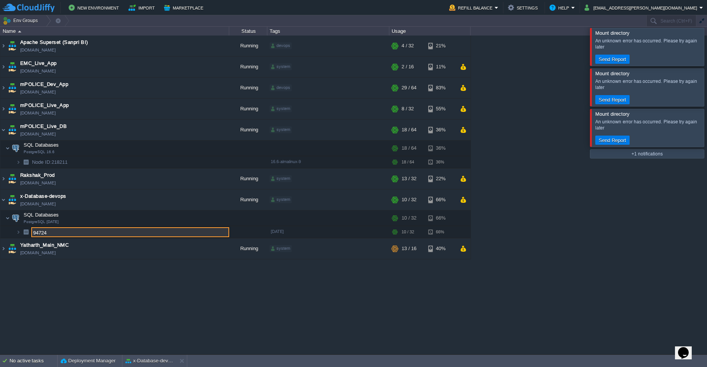
click at [58, 233] on input "94724" at bounding box center [130, 232] width 198 height 10
drag, startPoint x: 58, startPoint y: 233, endPoint x: 35, endPoint y: 235, distance: 23.3
click at [35, 235] on input "94724" at bounding box center [130, 232] width 198 height 10
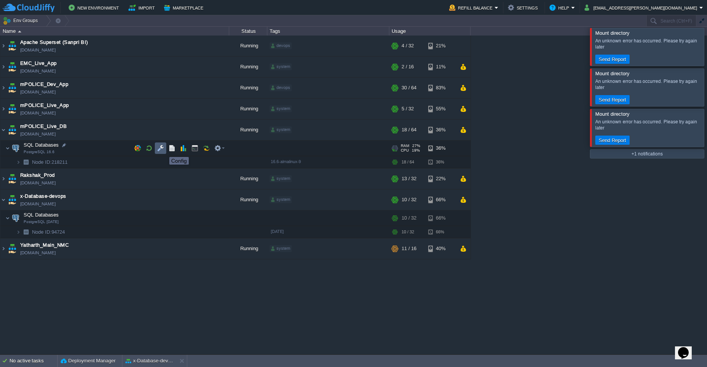
click at [162, 149] on button "button" at bounding box center [160, 148] width 7 height 7
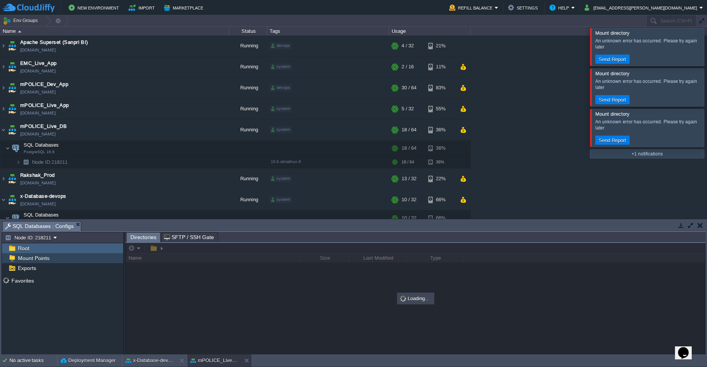
click at [24, 261] on span "Mount Points" at bounding box center [33, 257] width 34 height 7
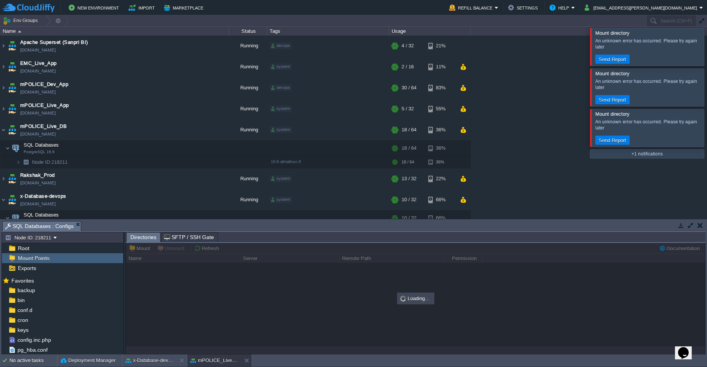
type input "/db_backup"
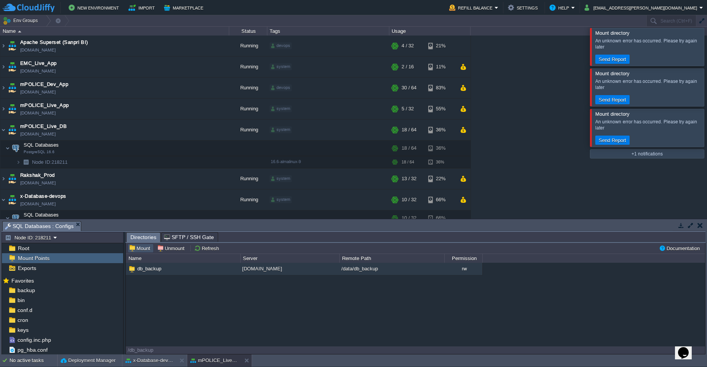
click at [142, 251] on button "Mount" at bounding box center [141, 248] width 24 height 7
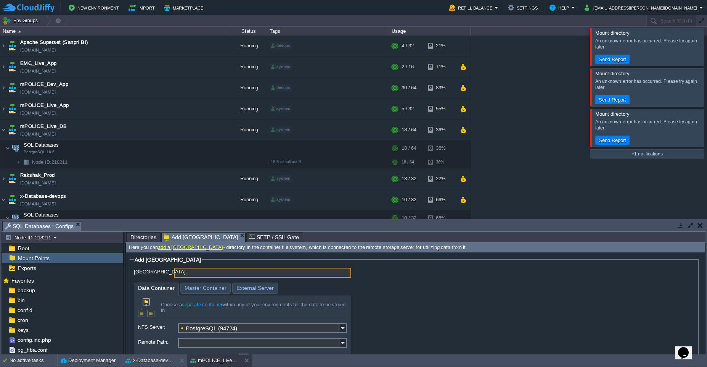
click at [192, 275] on input "Mount Point:" at bounding box center [262, 272] width 177 height 10
click at [192, 274] on input "Mount Point:" at bounding box center [262, 272] width 177 height 10
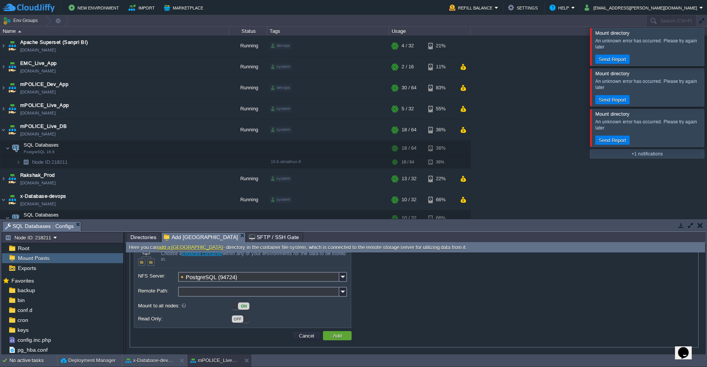
scroll to position [52, 0]
type input "/db_backup/database"
click at [198, 293] on input "Remote Path:" at bounding box center [258, 291] width 161 height 10
paste input "/db_backup/database"
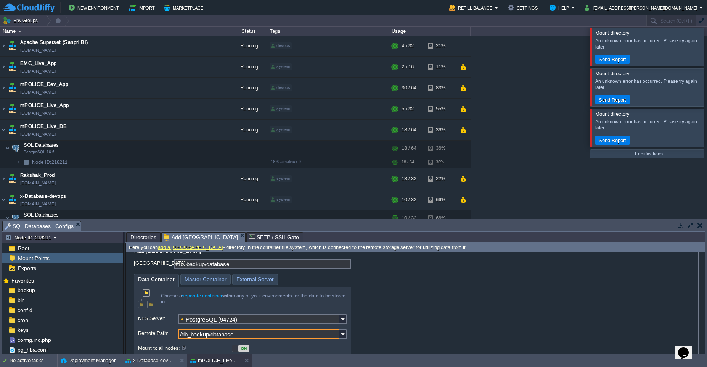
scroll to position [0, 0]
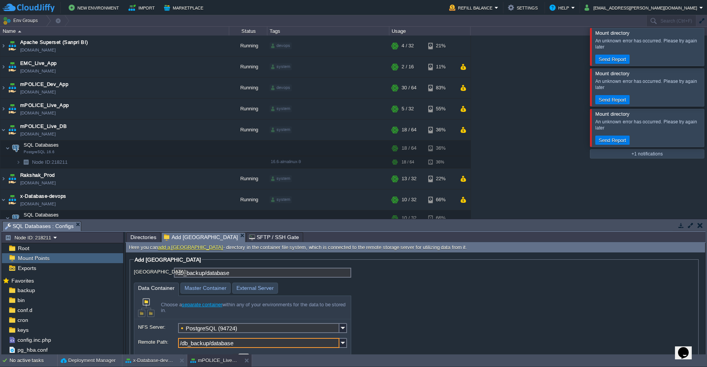
type input "/db_backup/database"
drag, startPoint x: 240, startPoint y: 277, endPoint x: 183, endPoint y: 277, distance: 56.9
click at [183, 277] on div "Mount Point: /db_backup/database" at bounding box center [414, 273] width 561 height 13
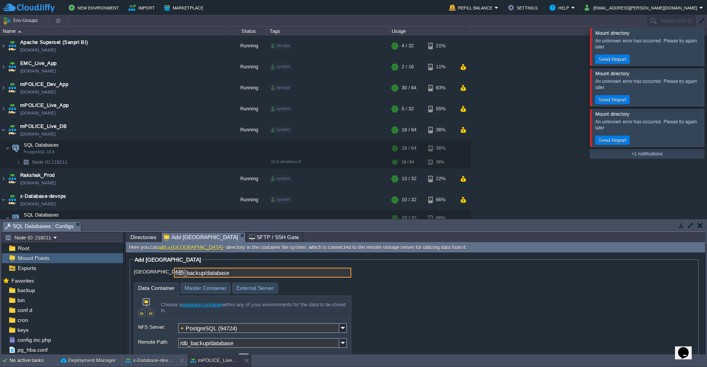
drag, startPoint x: 240, startPoint y: 274, endPoint x: 161, endPoint y: 274, distance: 79.0
click at [161, 274] on div "Mount Point: /db_backup/database" at bounding box center [414, 273] width 561 height 13
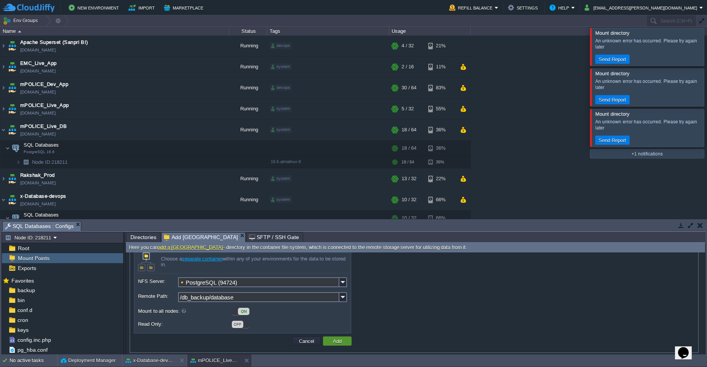
type input "/home"
click at [336, 343] on button "Add" at bounding box center [337, 340] width 13 height 7
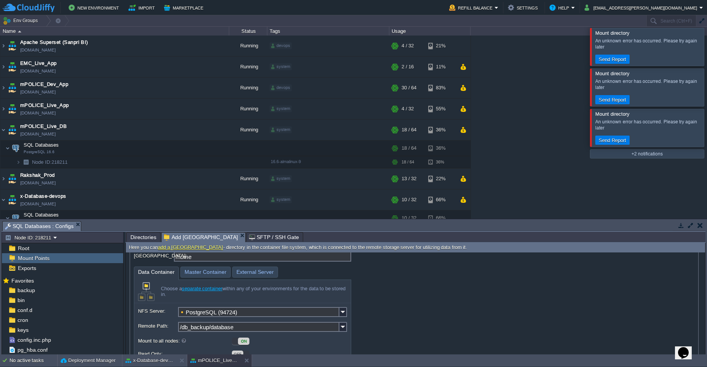
scroll to position [0, 0]
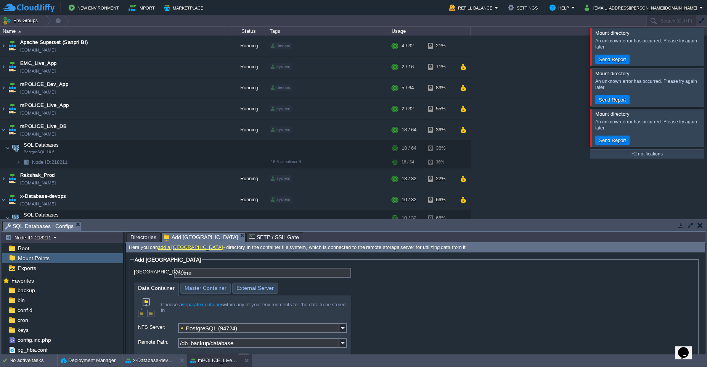
click at [697, 227] on td at bounding box center [700, 225] width 10 height 9
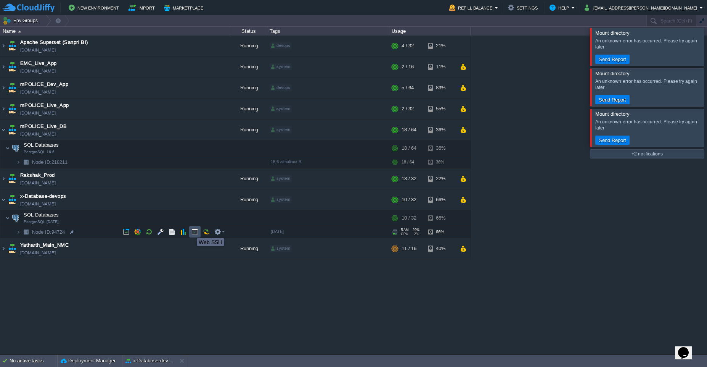
click at [193, 233] on button "button" at bounding box center [195, 231] width 7 height 7
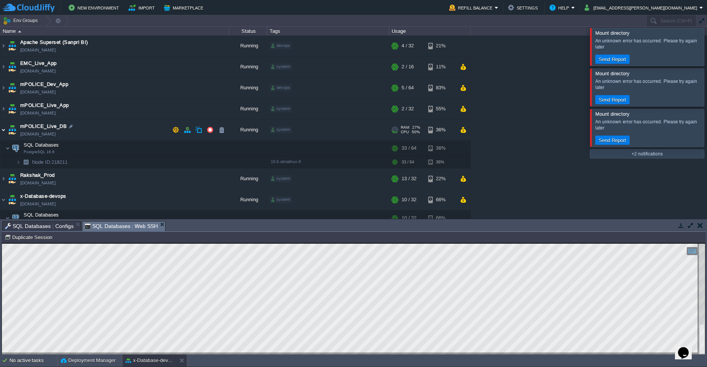
click at [4, 130] on img at bounding box center [3, 129] width 6 height 21
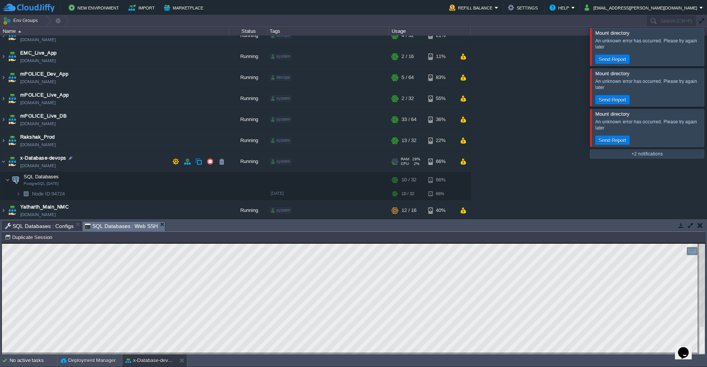
scroll to position [13, 0]
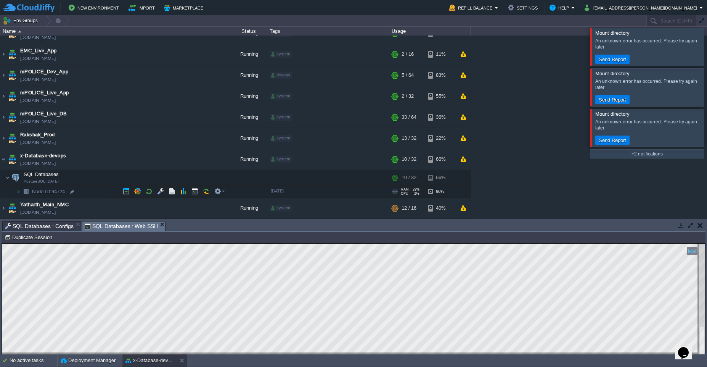
click at [21, 192] on img at bounding box center [26, 191] width 11 height 12
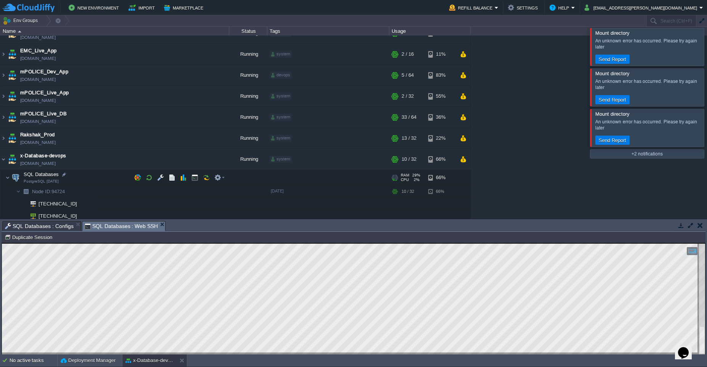
scroll to position [49, 0]
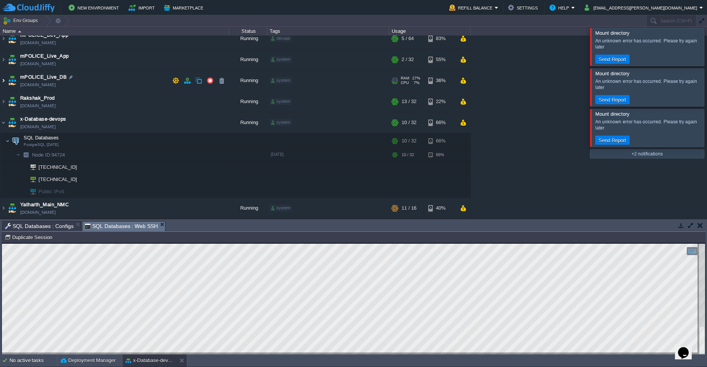
click at [4, 82] on img at bounding box center [3, 80] width 6 height 21
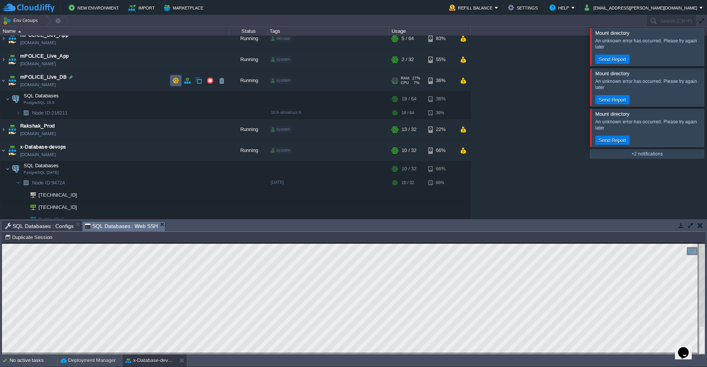
click at [180, 80] on td at bounding box center [175, 80] width 11 height 11
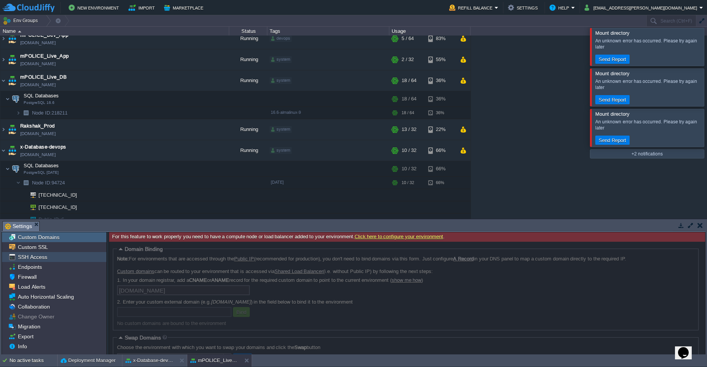
click at [44, 253] on span "SSH Access" at bounding box center [32, 256] width 32 height 7
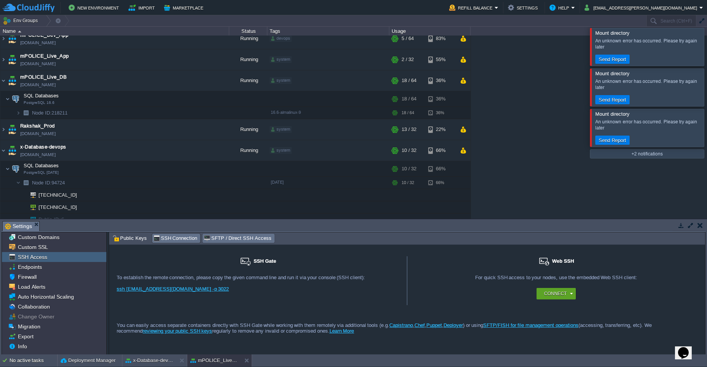
click at [228, 237] on span "SFTP / Direct SSH Access" at bounding box center [238, 238] width 68 height 8
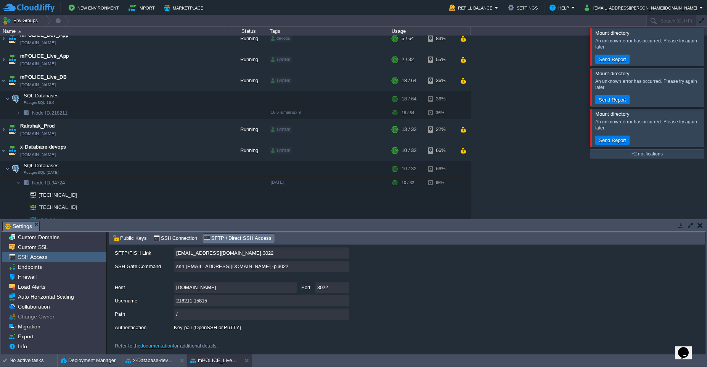
scroll to position [0, 0]
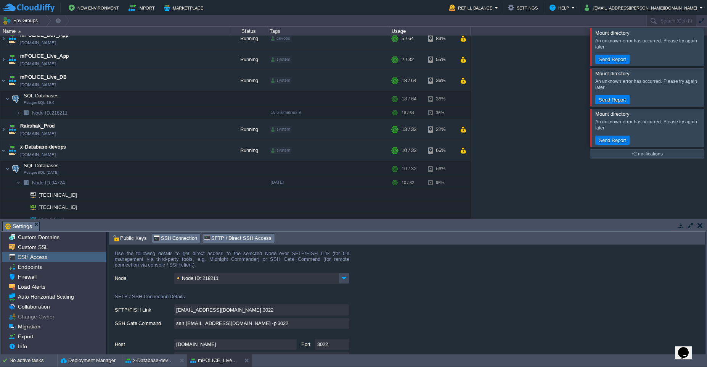
click at [178, 237] on span "SSH Connection" at bounding box center [175, 238] width 44 height 8
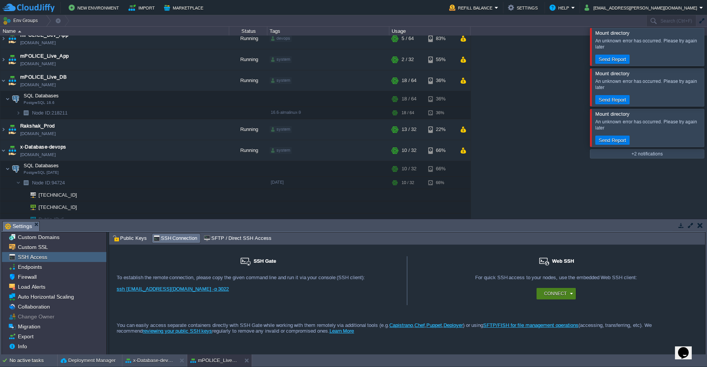
click at [552, 293] on button "Connect" at bounding box center [555, 294] width 23 height 8
click at [556, 290] on button "Connect" at bounding box center [555, 294] width 23 height 8
click at [560, 318] on div "Node ID: 218211" at bounding box center [585, 320] width 97 height 12
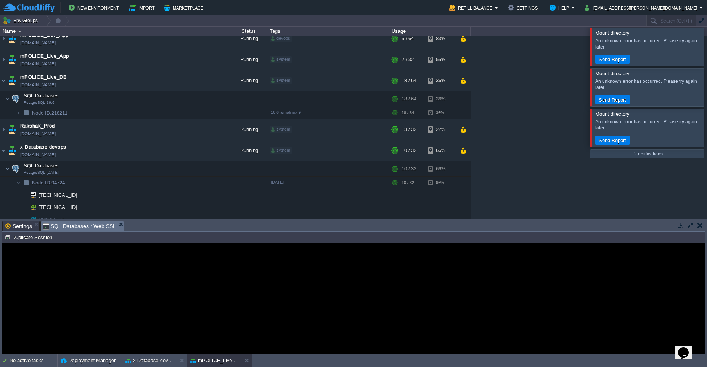
type input "#000000"
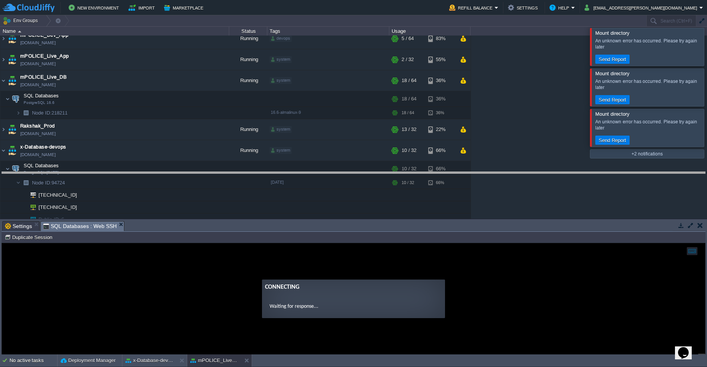
drag, startPoint x: 259, startPoint y: 224, endPoint x: 274, endPoint y: 176, distance: 50.7
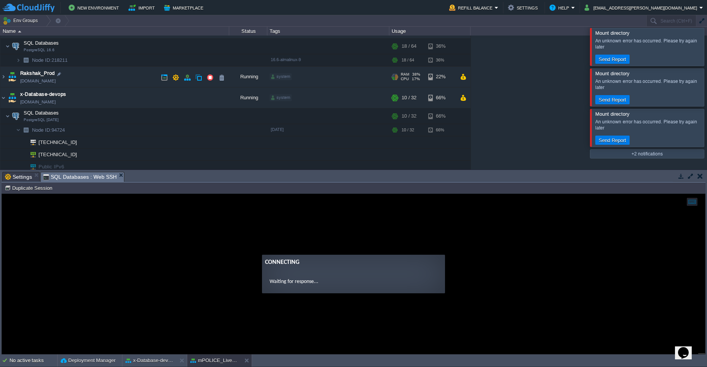
scroll to position [126, 0]
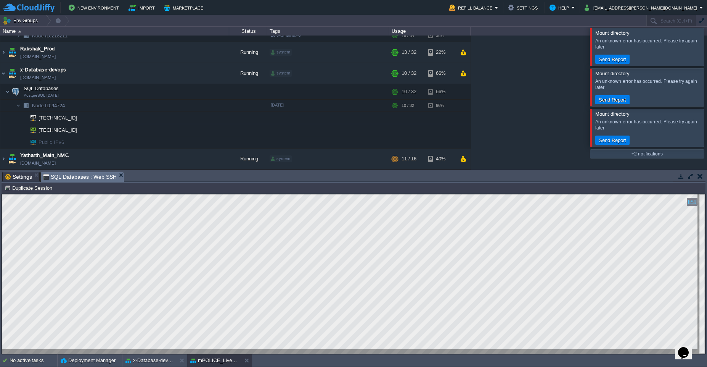
click at [25, 179] on span "Settings" at bounding box center [18, 176] width 27 height 9
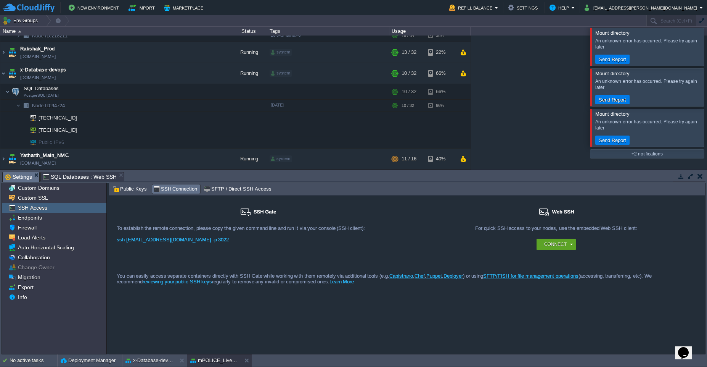
click at [168, 240] on link "ssh 15815@gate.cloudjiffy.com -p 3022" at bounding box center [173, 240] width 112 height 6
drag, startPoint x: 209, startPoint y: 240, endPoint x: 115, endPoint y: 242, distance: 94.6
click at [115, 242] on div "SSH Gate For remote connection you require SSH public key to be added to the ac…" at bounding box center [258, 231] width 298 height 49
copy link "ssh 15815@gate.cloudjiffy.com -p 3022"
click at [75, 177] on span "SQL Databases : Web SSH" at bounding box center [80, 176] width 74 height 9
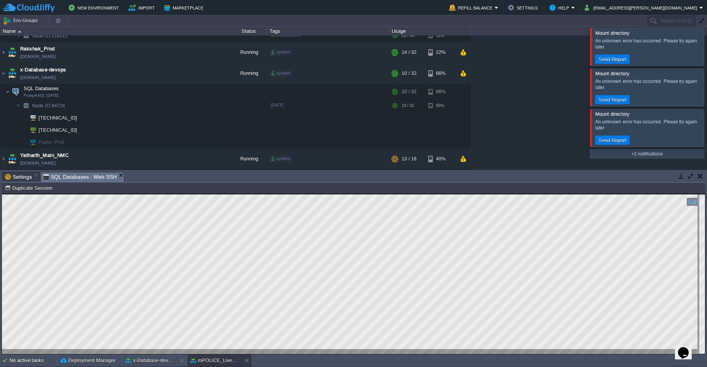
click at [696, 180] on td at bounding box center [700, 175] width 10 height 9
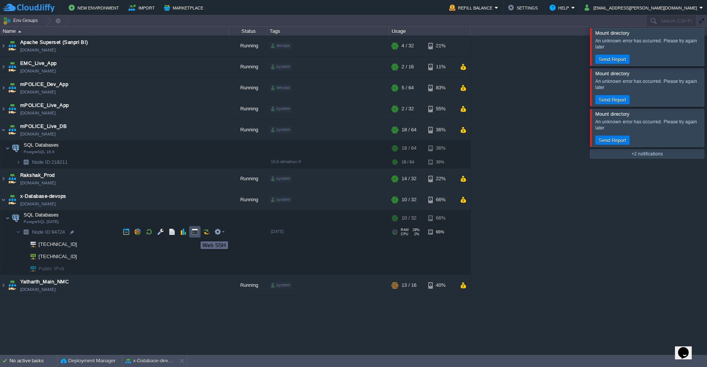
click at [195, 234] on button "button" at bounding box center [195, 231] width 7 height 7
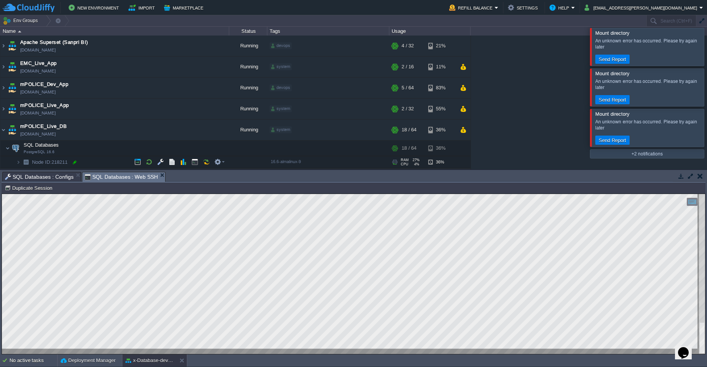
click at [75, 164] on div at bounding box center [74, 162] width 7 height 7
type input "218211"
click at [70, 165] on input "218211" at bounding box center [130, 162] width 198 height 10
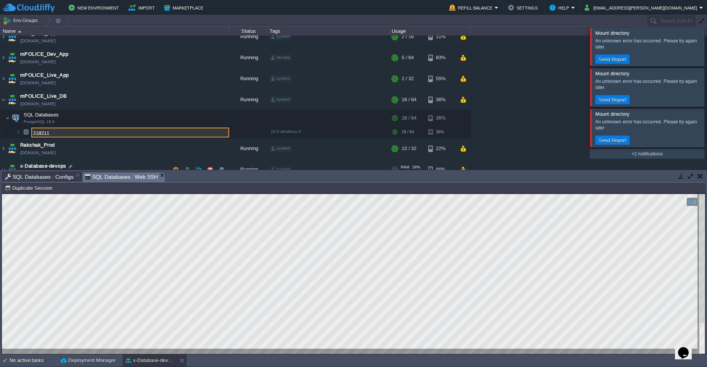
scroll to position [46, 0]
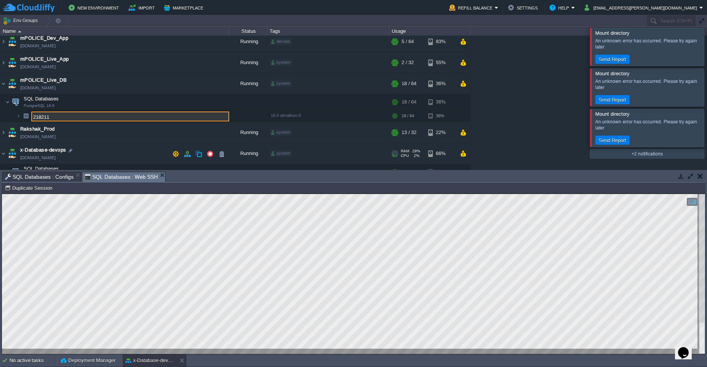
drag, startPoint x: 61, startPoint y: 164, endPoint x: 17, endPoint y: 164, distance: 44.6
click at [17, 164] on div "Apache Superset (Sanpri BI) sanpribi.cloudjiffy.net Running devops + Add to Env…" at bounding box center [353, 102] width 707 height 134
drag, startPoint x: 60, startPoint y: 118, endPoint x: 18, endPoint y: 114, distance: 42.1
click at [18, 114] on div "Apache Superset (Sanpri BI) sanpribi.cloudjiffy.net Running devops + Add to Env…" at bounding box center [353, 102] width 707 height 134
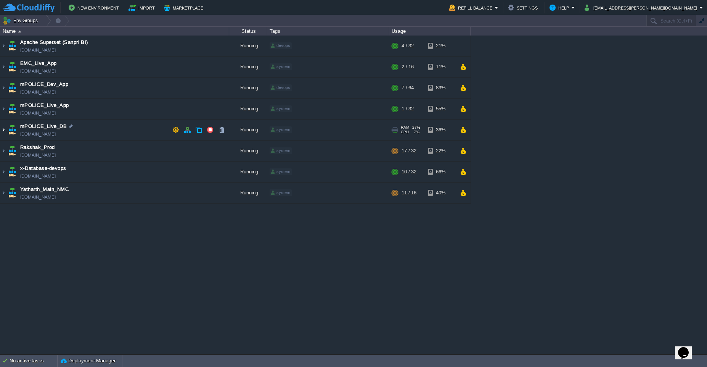
click at [3, 133] on img at bounding box center [3, 129] width 6 height 21
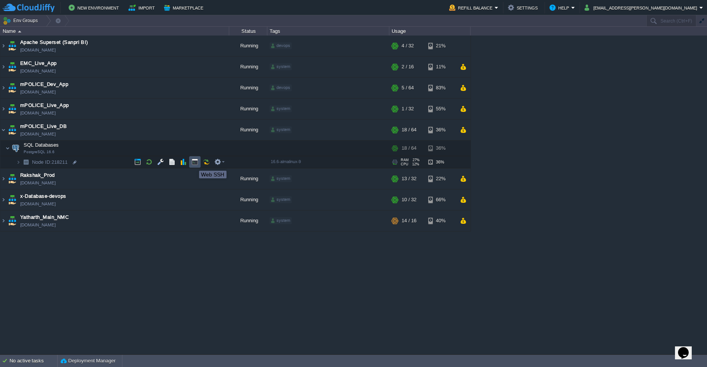
click at [193, 164] on button "button" at bounding box center [195, 161] width 7 height 7
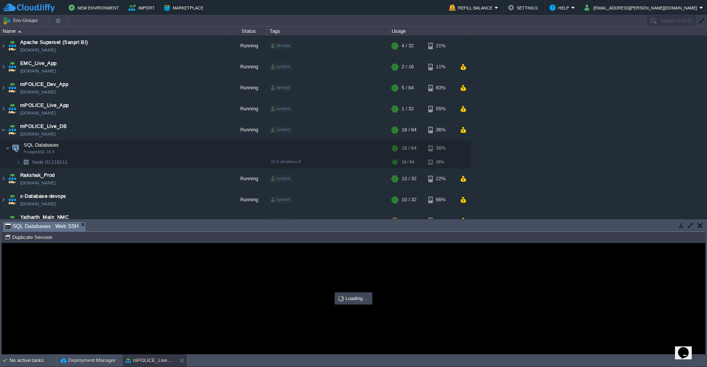
type input "#000000"
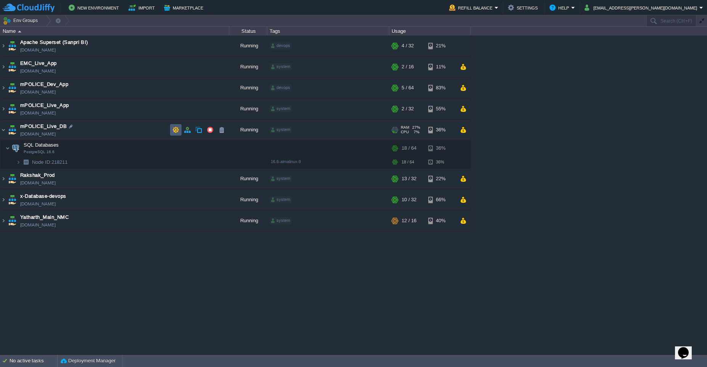
click at [173, 130] on button "button" at bounding box center [175, 129] width 7 height 7
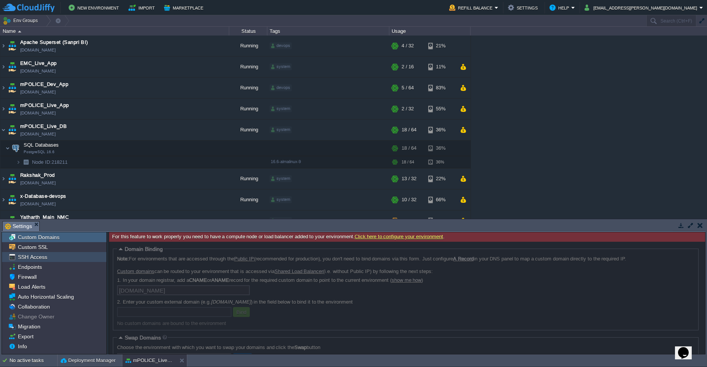
click at [48, 254] on span "SSH Access" at bounding box center [32, 256] width 32 height 7
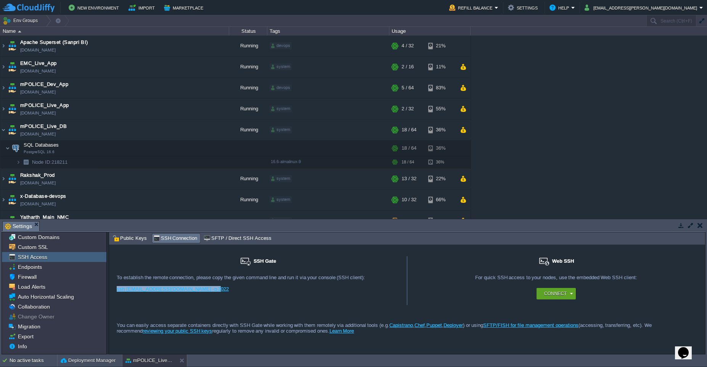
drag, startPoint x: 213, startPoint y: 287, endPoint x: 113, endPoint y: 285, distance: 99.2
click at [113, 285] on div "SSH Gate For remote connection you require SSH public key to be added to the ac…" at bounding box center [258, 280] width 298 height 49
copy link "ssh [EMAIL_ADDRESS][DOMAIN_NAME] -p 3022"
click at [194, 165] on button "button" at bounding box center [195, 161] width 7 height 7
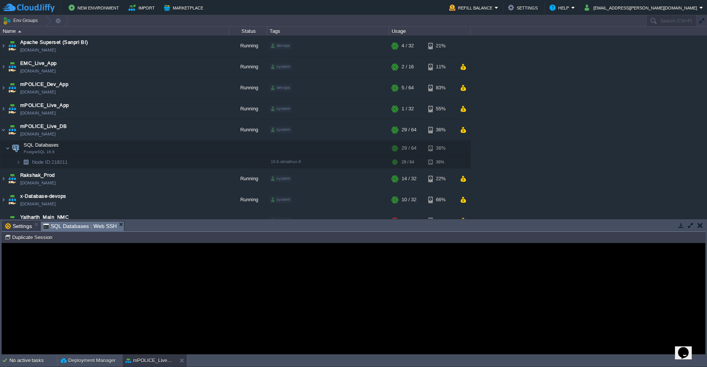
type input "#000000"
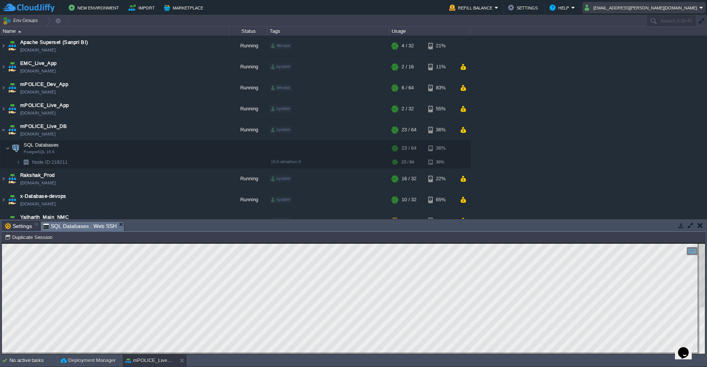
click at [702, 8] on em "[EMAIL_ADDRESS][PERSON_NAME][DOMAIN_NAME]" at bounding box center [644, 7] width 119 height 9
click at [657, 42] on span "Sign out" at bounding box center [650, 40] width 18 height 6
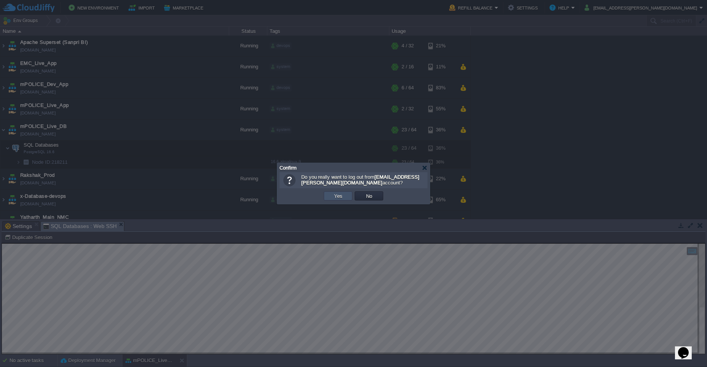
click at [335, 199] on button "Yes" at bounding box center [338, 195] width 13 height 7
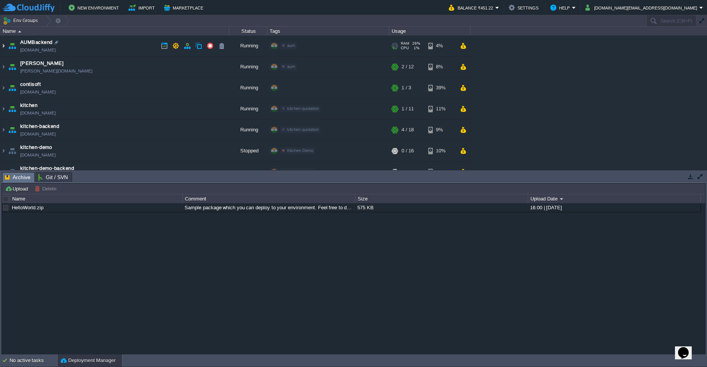
click at [5, 47] on img at bounding box center [3, 45] width 6 height 21
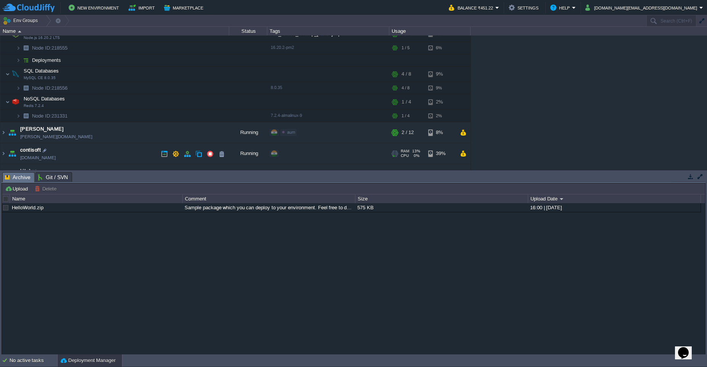
scroll to position [92, 0]
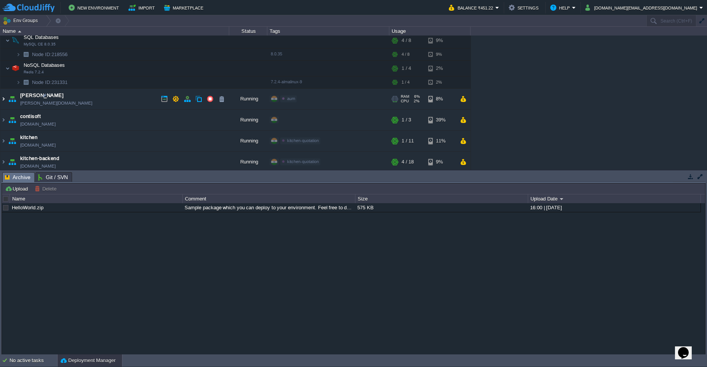
click at [5, 100] on img at bounding box center [3, 99] width 6 height 21
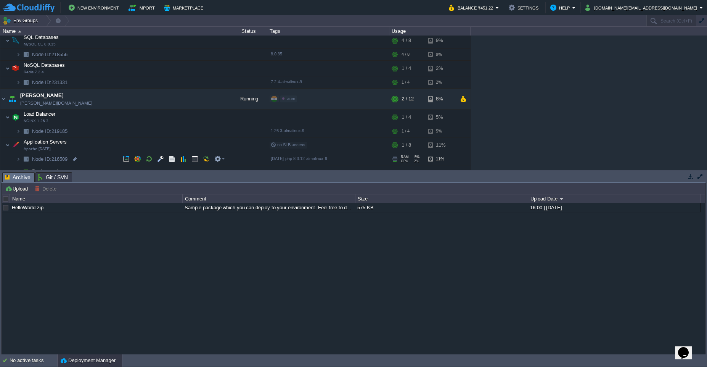
scroll to position [137, 0]
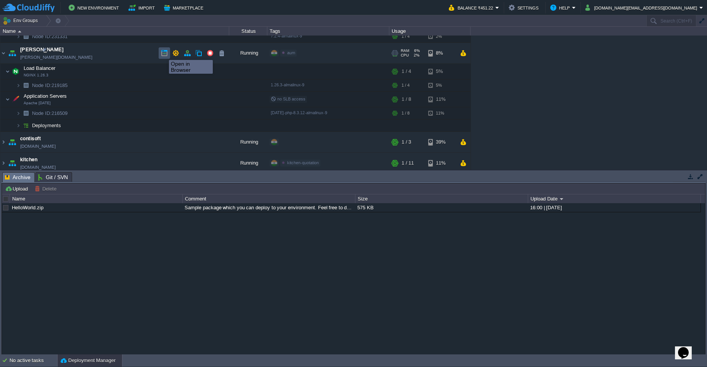
click at [163, 53] on button "button" at bounding box center [164, 53] width 7 height 7
click at [5, 55] on img at bounding box center [3, 53] width 6 height 21
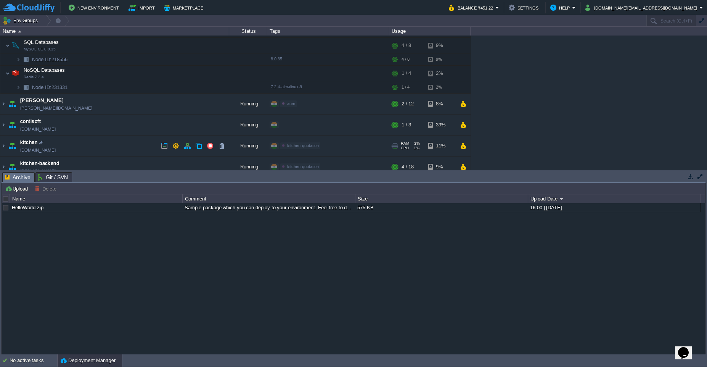
scroll to position [0, 0]
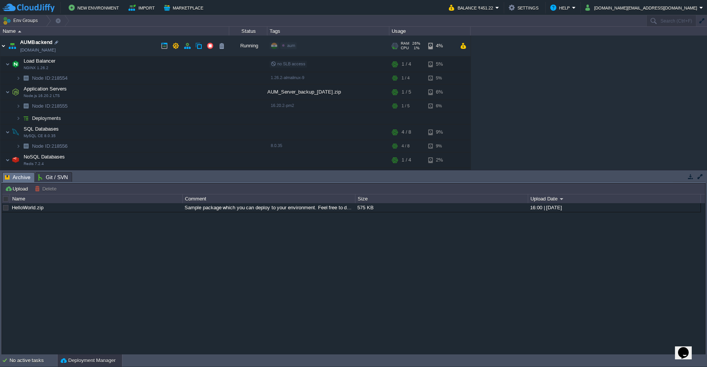
click at [2, 45] on img at bounding box center [3, 45] width 6 height 21
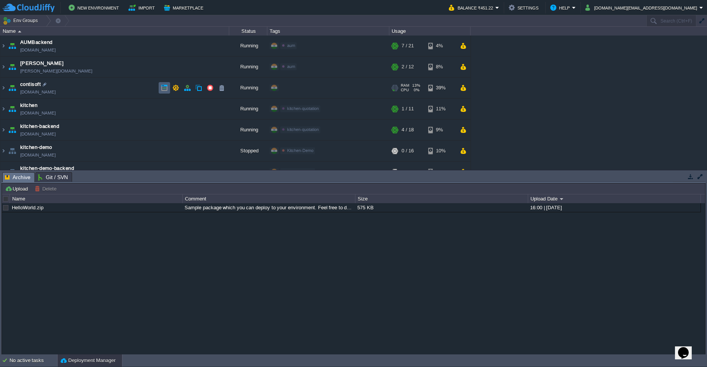
click at [166, 91] on td at bounding box center [164, 87] width 11 height 11
click at [3, 90] on img at bounding box center [3, 87] width 6 height 21
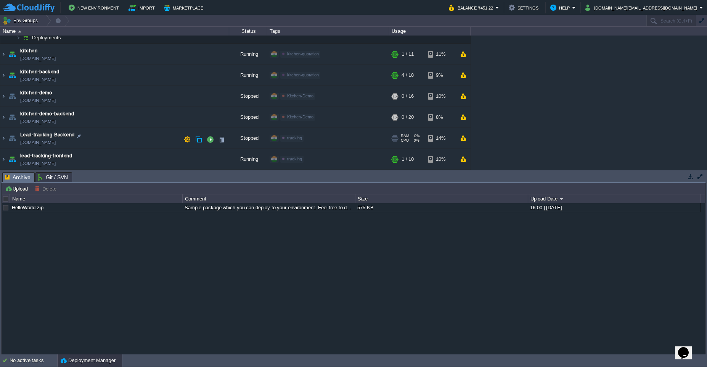
scroll to position [95, 0]
click at [4, 160] on img at bounding box center [3, 159] width 6 height 21
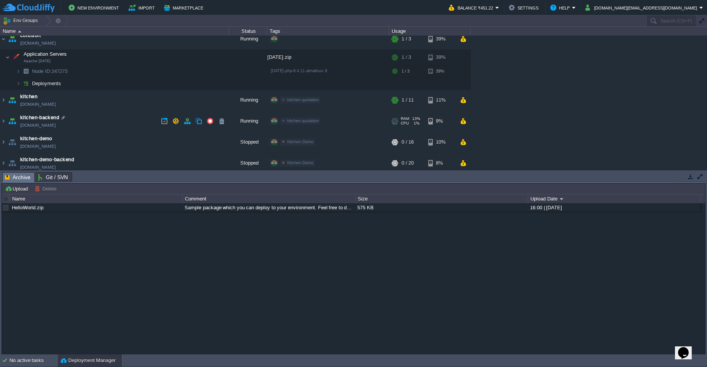
scroll to position [0, 0]
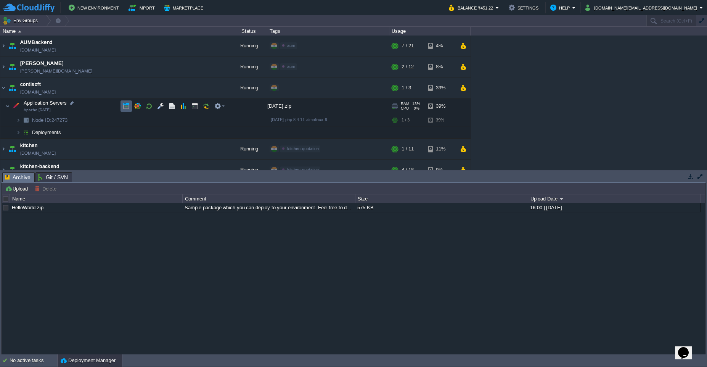
click at [125, 109] on td at bounding box center [126, 105] width 11 height 11
click at [171, 107] on button "button" at bounding box center [172, 106] width 7 height 7
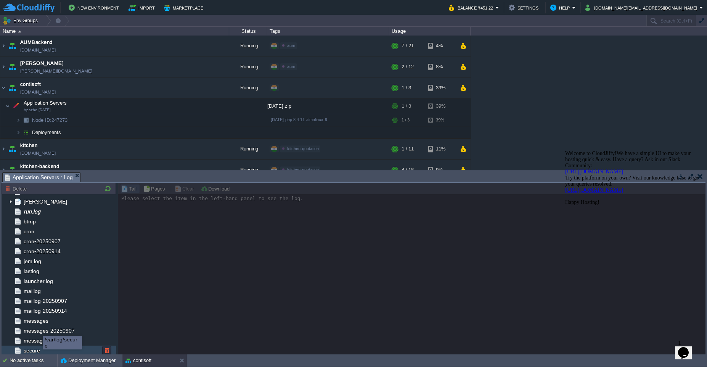
scroll to position [76, 0]
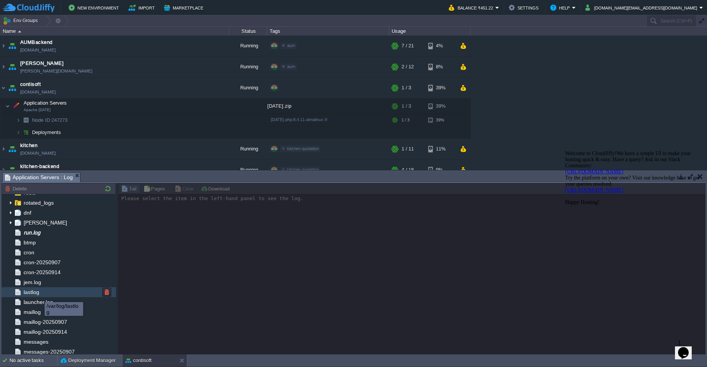
click at [36, 294] on span "lastlog" at bounding box center [31, 291] width 18 height 7
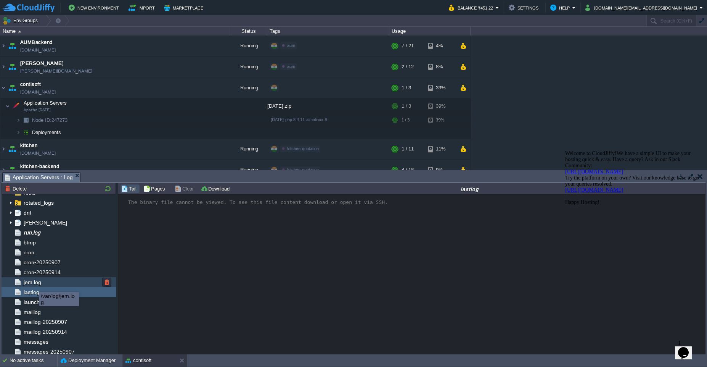
click at [33, 284] on span "jem.log" at bounding box center [32, 282] width 20 height 7
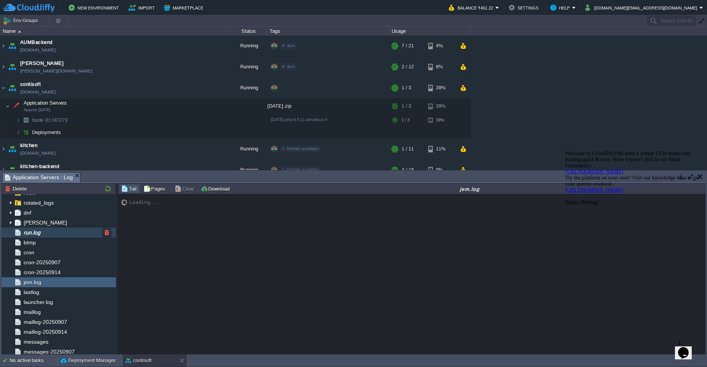
click at [36, 233] on span "run.log" at bounding box center [31, 232] width 19 height 7
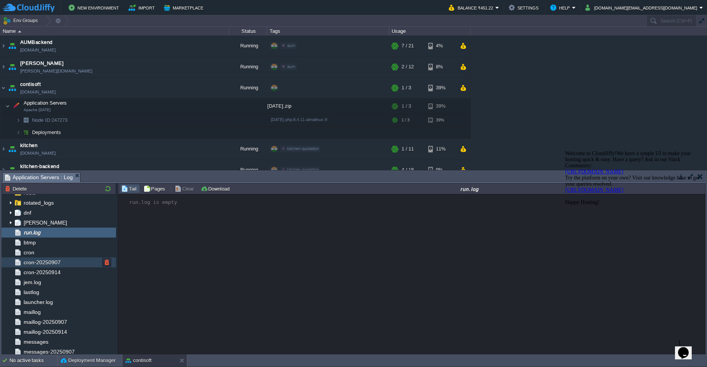
scroll to position [0, 0]
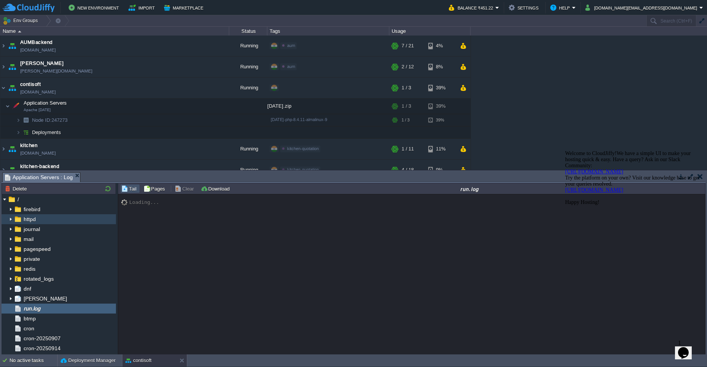
click at [12, 222] on img at bounding box center [11, 219] width 6 height 10
click at [11, 220] on img at bounding box center [11, 219] width 6 height 10
click at [27, 218] on span "httpd" at bounding box center [29, 219] width 15 height 7
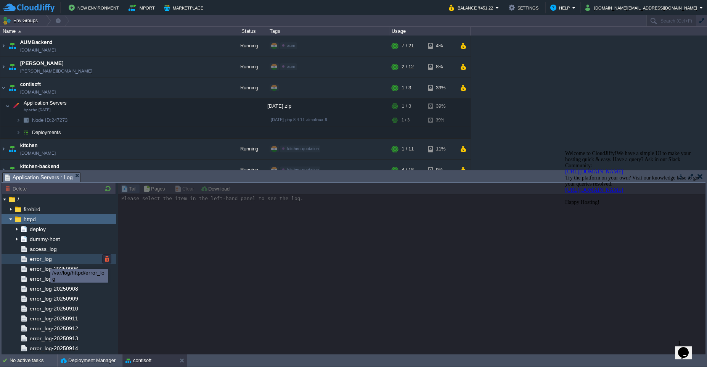
click at [43, 261] on span "error_log" at bounding box center [40, 258] width 25 height 7
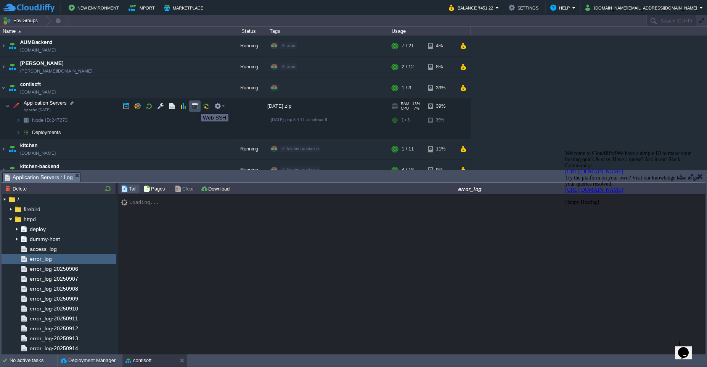
click at [195, 107] on button "button" at bounding box center [195, 106] width 7 height 7
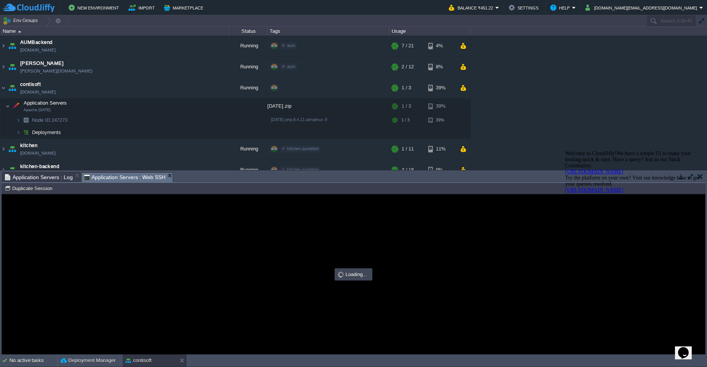
type input "#000000"
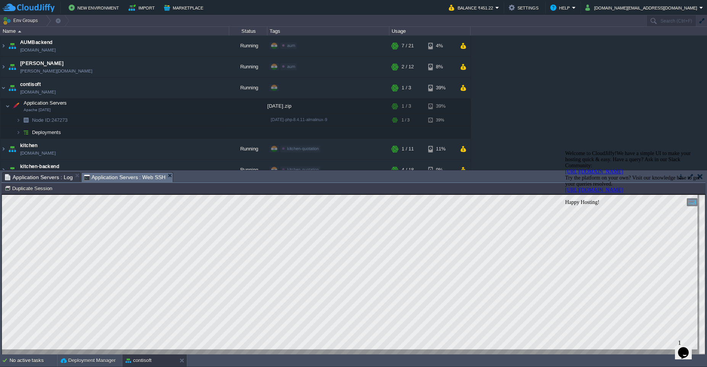
click at [565, 150] on icon "Chat attention grabber" at bounding box center [565, 150] width 0 height 0
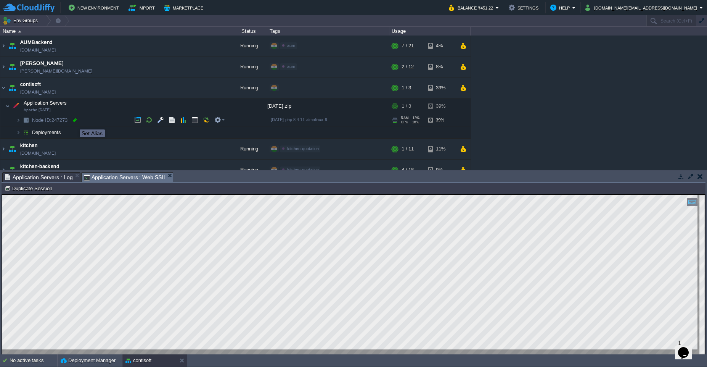
click at [73, 122] on div at bounding box center [74, 120] width 7 height 7
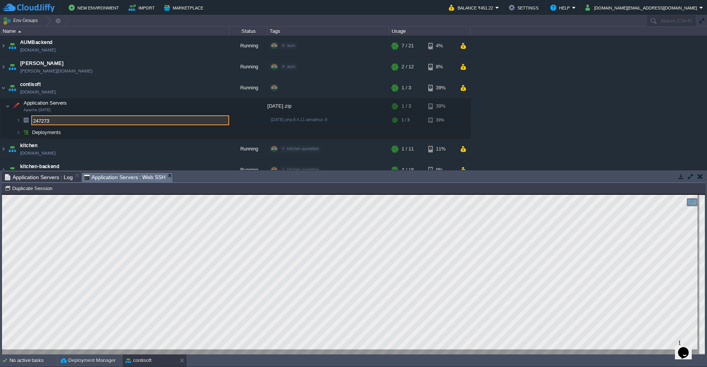
click at [67, 121] on input "247273" at bounding box center [130, 120] width 198 height 10
drag, startPoint x: 66, startPoint y: 122, endPoint x: 34, endPoint y: 120, distance: 31.7
click at [34, 120] on input "247273" at bounding box center [130, 120] width 198 height 10
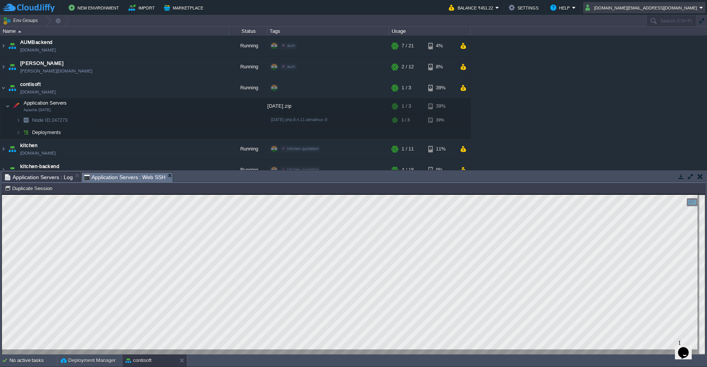
click at [704, 10] on td "[DOMAIN_NAME][EMAIL_ADDRESS][DOMAIN_NAME]" at bounding box center [644, 7] width 122 height 11
click at [641, 42] on span "Sign out" at bounding box center [639, 40] width 18 height 6
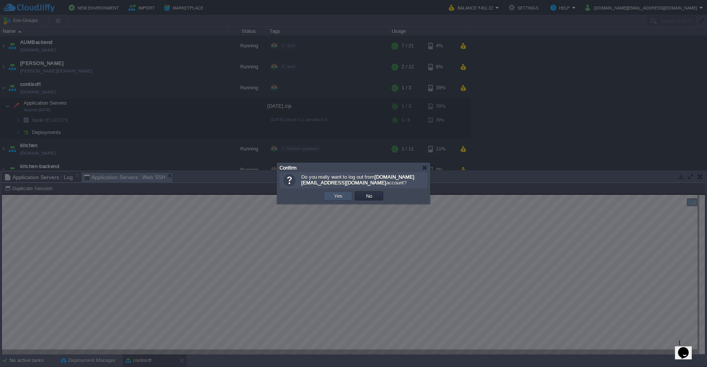
click at [338, 195] on button "Yes" at bounding box center [338, 195] width 13 height 7
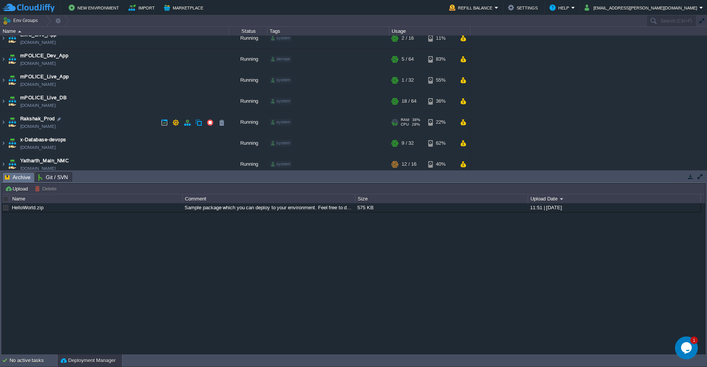
scroll to position [34, 0]
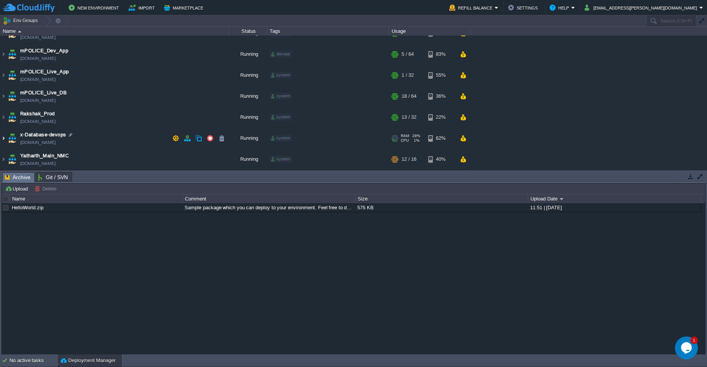
click at [4, 138] on img at bounding box center [3, 138] width 6 height 21
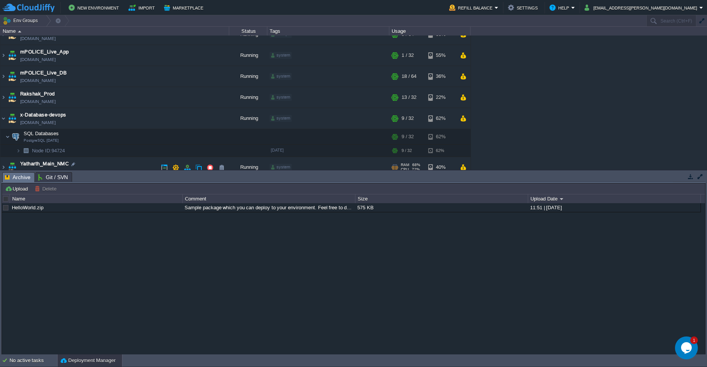
scroll to position [61, 0]
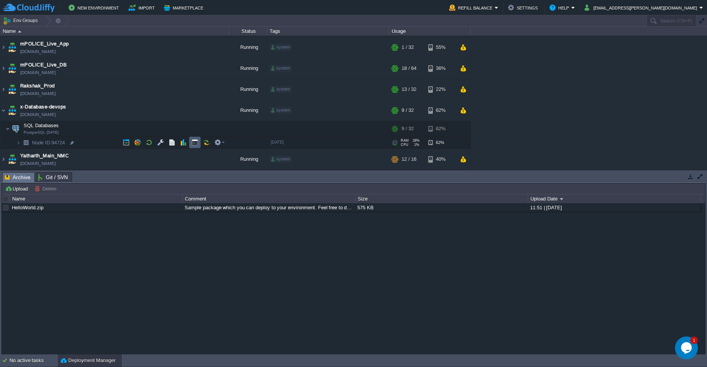
click at [194, 146] on td at bounding box center [194, 142] width 11 height 11
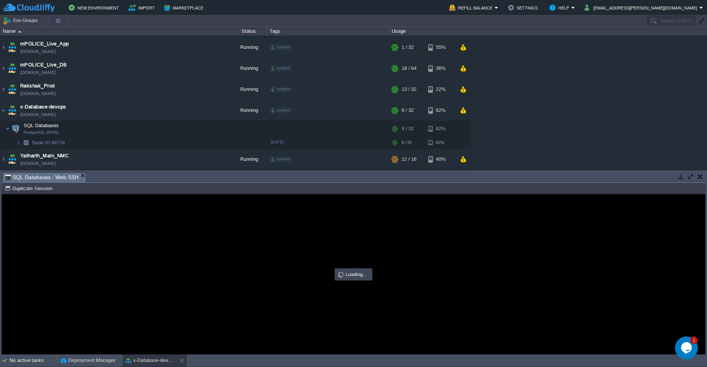
scroll to position [0, 0]
type input "#000000"
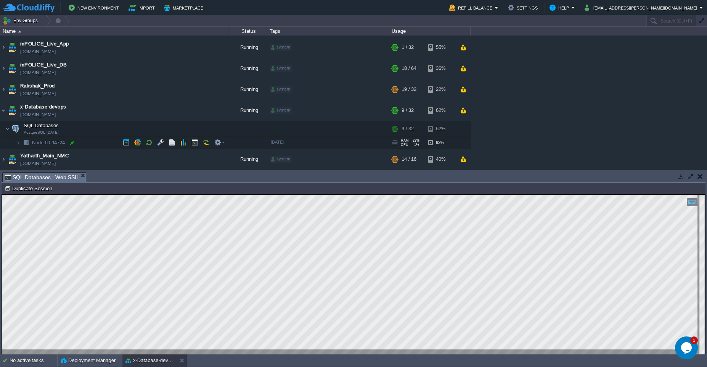
click at [72, 143] on div at bounding box center [72, 142] width 7 height 7
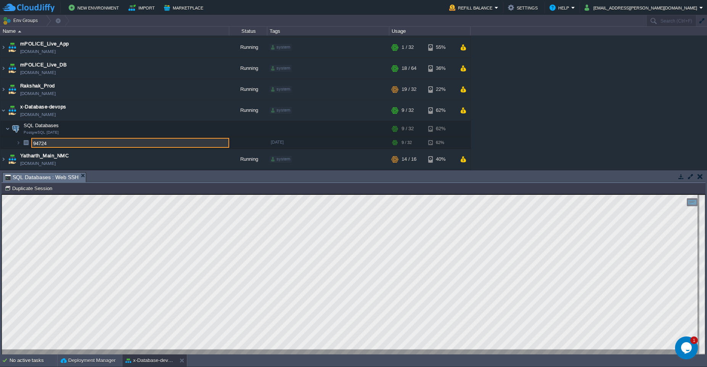
click at [71, 142] on input "94724" at bounding box center [130, 143] width 198 height 10
drag, startPoint x: 54, startPoint y: 142, endPoint x: 26, endPoint y: 142, distance: 27.9
click at [26, 142] on div "Apache Superset (Sanpri BI) sanpribi.cloudjiffy.net Running devops + Add to Env…" at bounding box center [353, 102] width 707 height 134
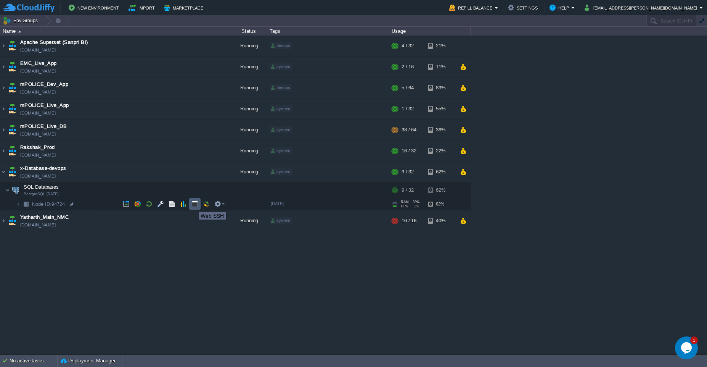
click at [193, 205] on button "button" at bounding box center [195, 203] width 7 height 7
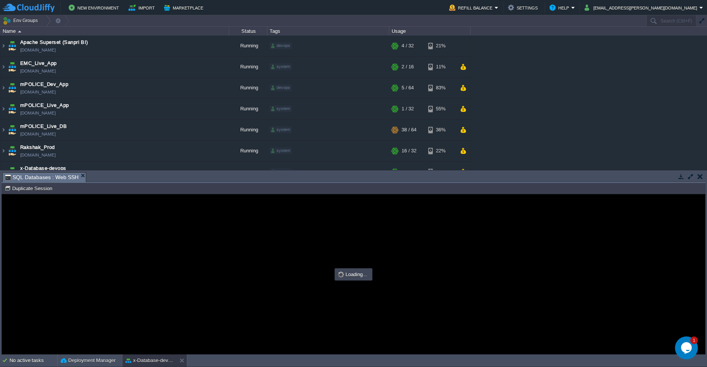
type input "#000000"
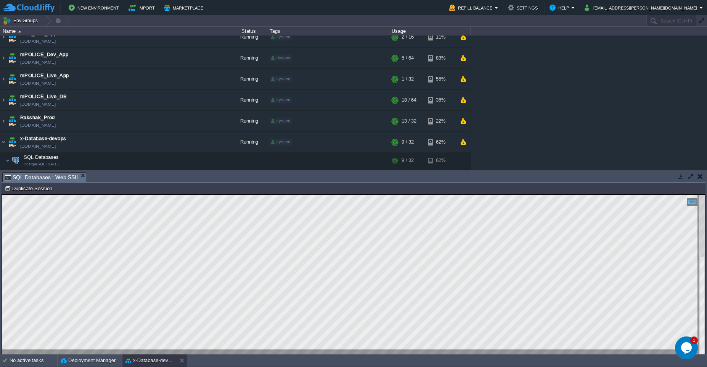
scroll to position [61, 0]
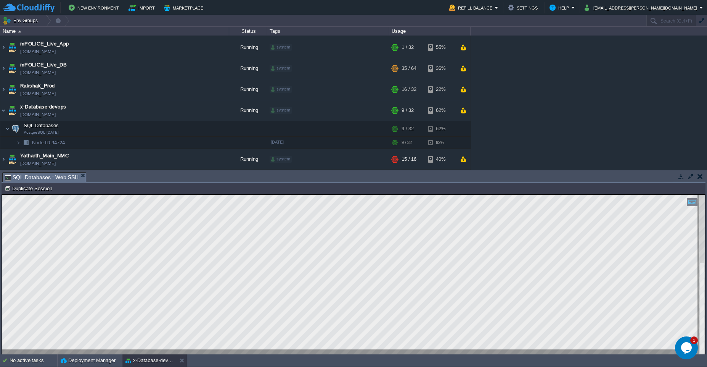
click at [701, 178] on button "button" at bounding box center [700, 176] width 5 height 7
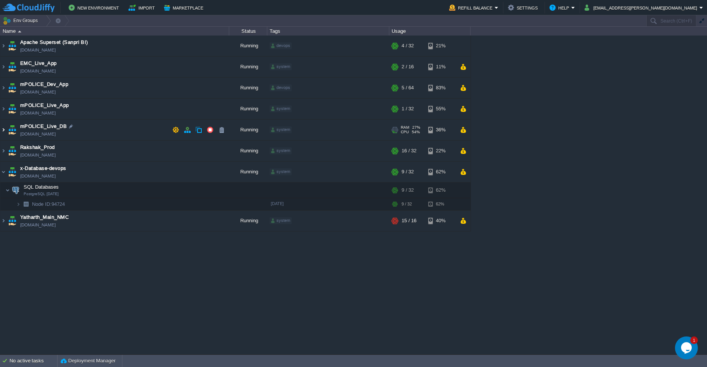
click at [5, 130] on img at bounding box center [3, 129] width 6 height 21
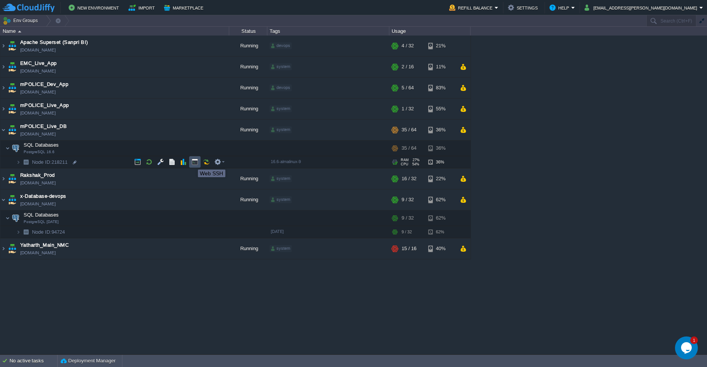
click at [193, 163] on button "button" at bounding box center [195, 161] width 7 height 7
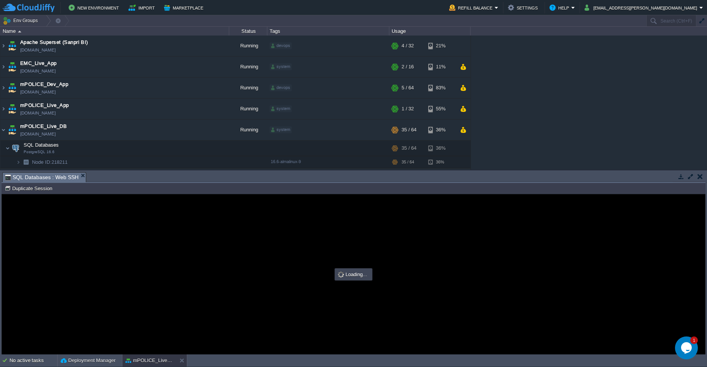
type input "#000000"
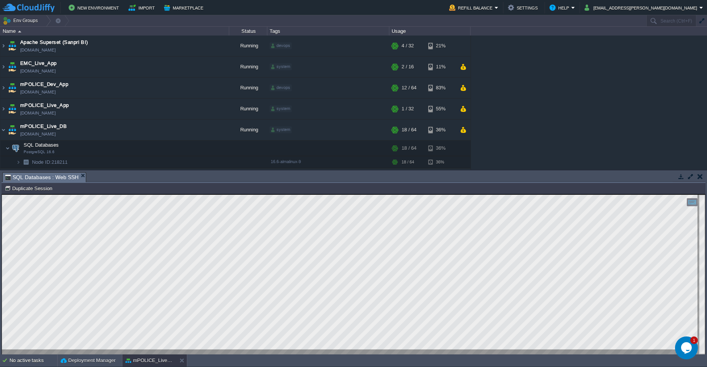
scroll to position [46, 0]
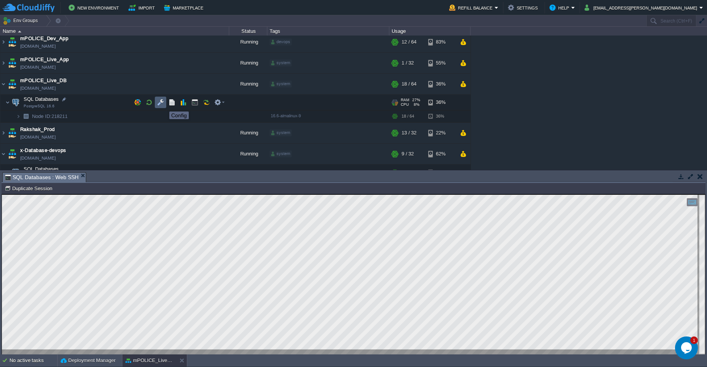
click at [161, 105] on button "button" at bounding box center [160, 102] width 7 height 7
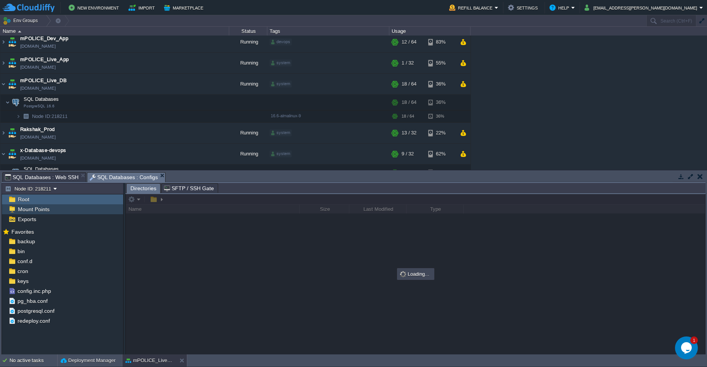
click at [40, 212] on span "Mount Points" at bounding box center [33, 209] width 34 height 7
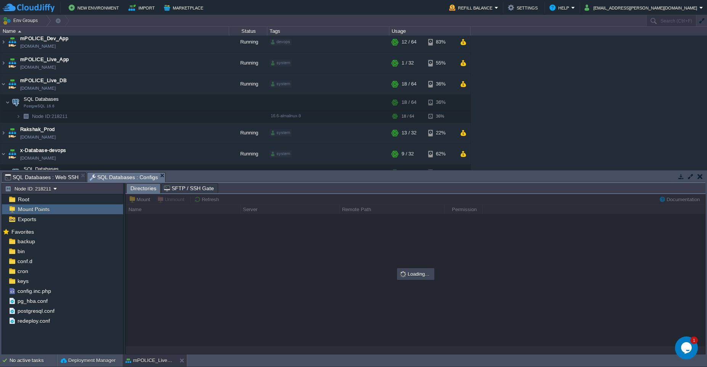
type input "/db_backup"
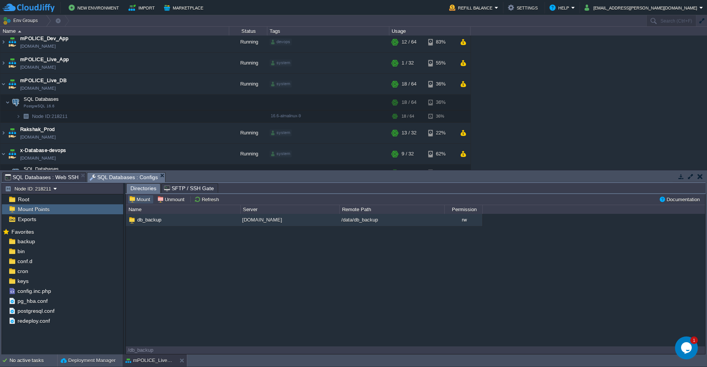
click at [143, 200] on button "Mount" at bounding box center [141, 199] width 24 height 7
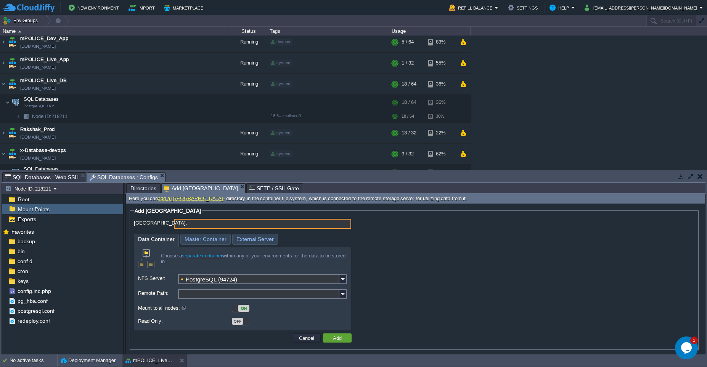
click at [183, 222] on input "Mount Point:" at bounding box center [262, 224] width 177 height 10
paste input "/var/lib/pgsql/dbbackup"
type input "/var/lib/pgsql/dbbackup"
click at [208, 295] on input "Remote Path:" at bounding box center [258, 294] width 161 height 10
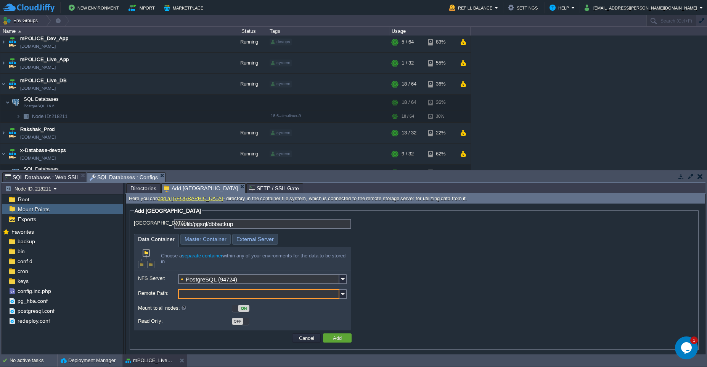
click at [193, 296] on input "Remote Path:" at bounding box center [258, 294] width 161 height 10
paste input "/var/lib/pgsql/backup"
type input "/var/lib/pgsql/backup"
click at [334, 341] on button "Add" at bounding box center [337, 337] width 13 height 7
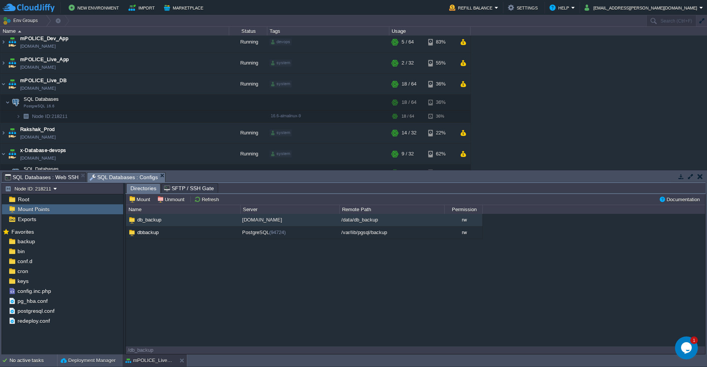
click at [50, 180] on span "SQL Databases : Web SSH" at bounding box center [42, 176] width 74 height 9
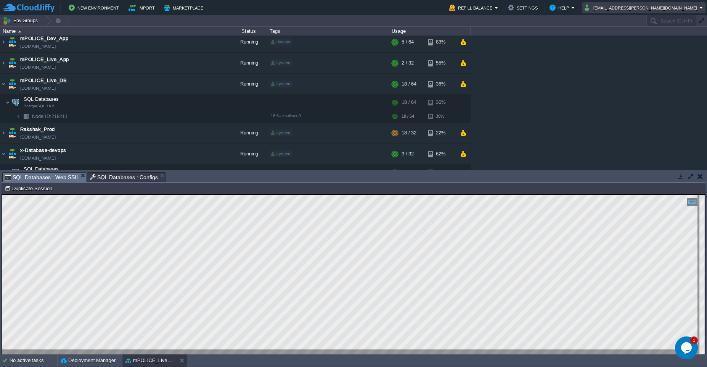
click at [703, 8] on em "rakesh.giri@sanpri.net" at bounding box center [644, 7] width 119 height 9
click at [650, 43] on span "Sign out" at bounding box center [650, 40] width 18 height 6
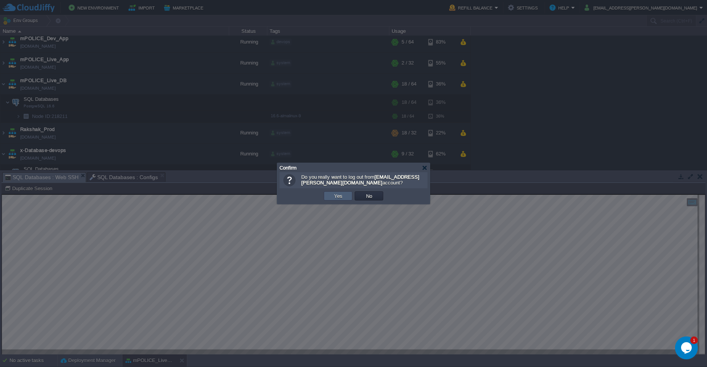
click at [334, 199] on button "Yes" at bounding box center [338, 195] width 13 height 7
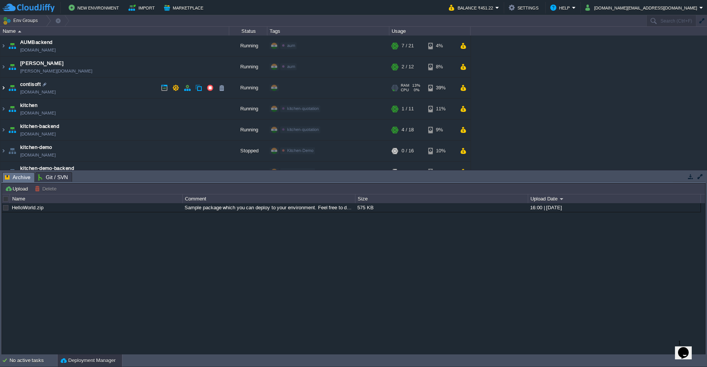
click at [3, 90] on img at bounding box center [3, 87] width 6 height 21
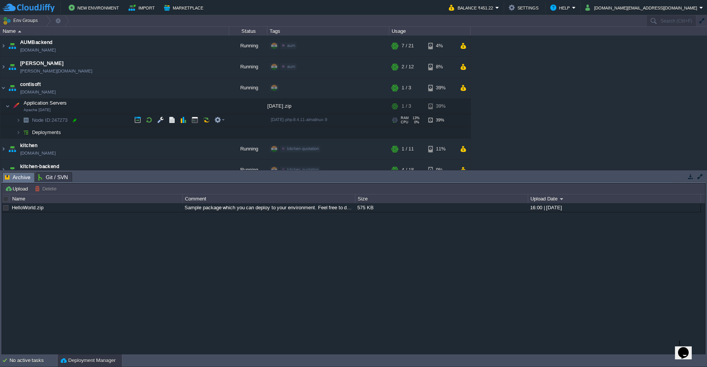
click at [74, 121] on div at bounding box center [74, 120] width 7 height 7
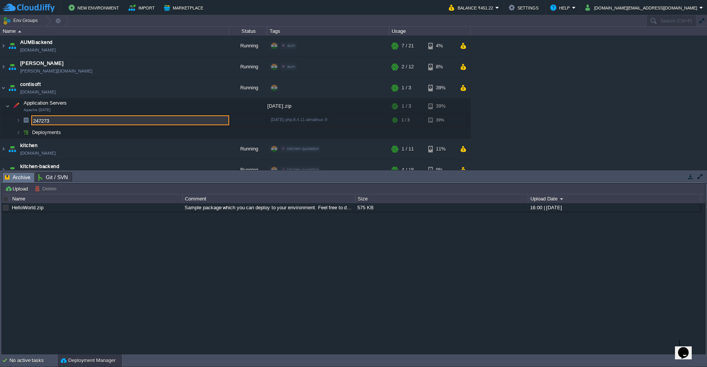
click at [77, 122] on input "247273" at bounding box center [130, 120] width 198 height 10
drag, startPoint x: 74, startPoint y: 122, endPoint x: 24, endPoint y: 123, distance: 50.0
click at [24, 123] on div "AUMBackend [DOMAIN_NAME] Running aum Edit RAM 26% CPU 1% 7 / 21 4% aumtech [DOM…" at bounding box center [353, 102] width 707 height 134
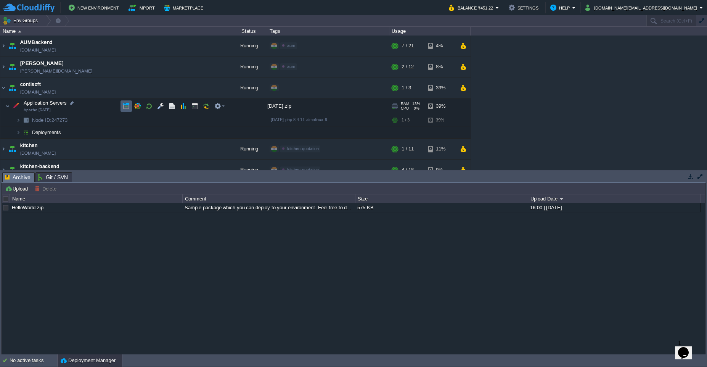
click at [126, 108] on button "button" at bounding box center [126, 106] width 7 height 7
click at [701, 11] on em "[DOMAIN_NAME][EMAIL_ADDRESS][DOMAIN_NAME]" at bounding box center [645, 7] width 118 height 9
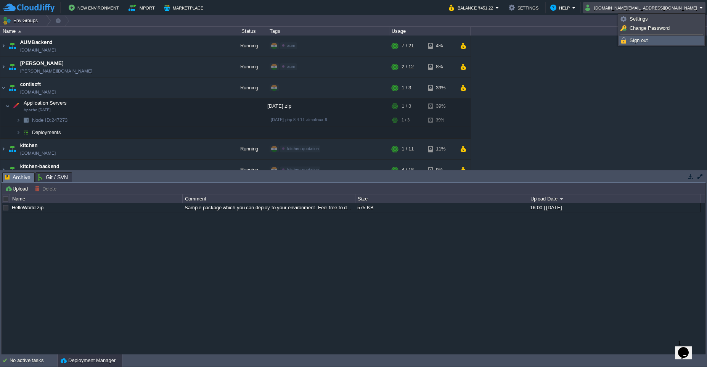
click at [650, 43] on link "Sign out" at bounding box center [662, 40] width 85 height 8
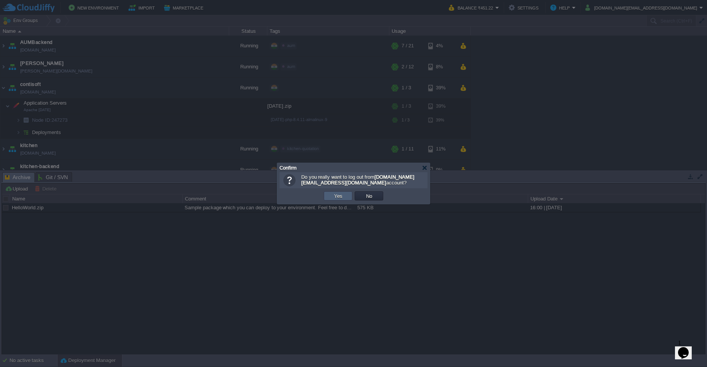
click at [340, 198] on button "Yes" at bounding box center [338, 195] width 13 height 7
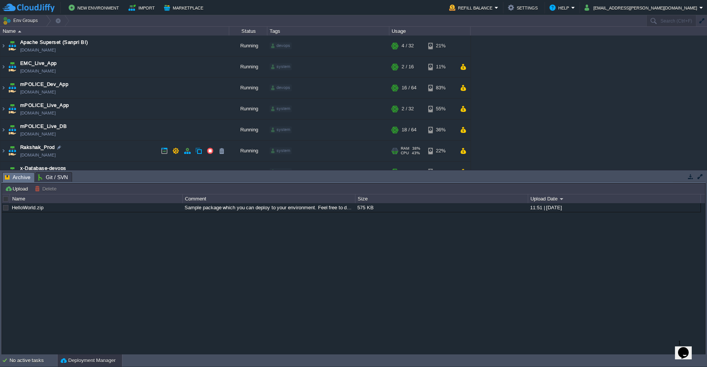
scroll to position [34, 0]
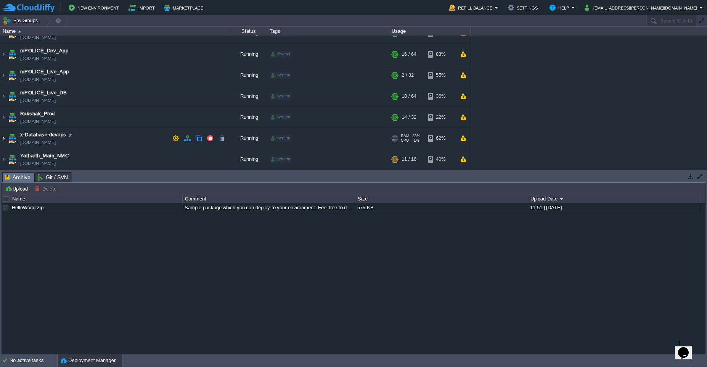
click at [4, 140] on img at bounding box center [3, 138] width 6 height 21
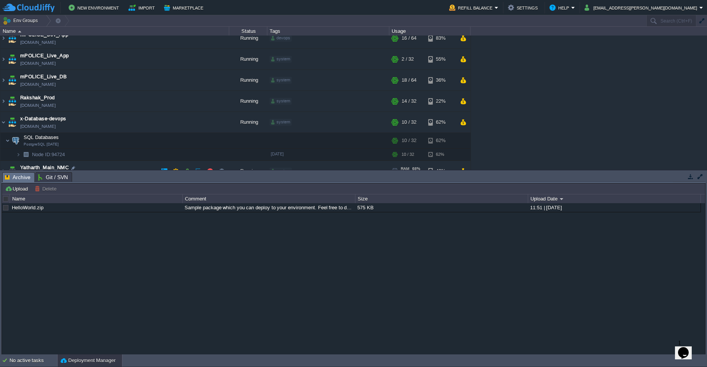
scroll to position [61, 0]
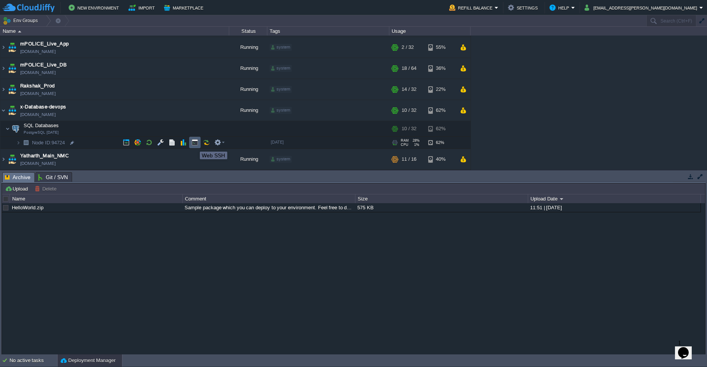
click at [194, 145] on button "button" at bounding box center [195, 142] width 7 height 7
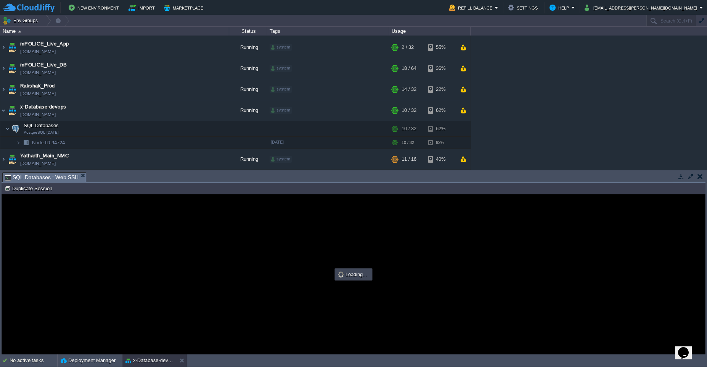
scroll to position [0, 0]
type input "#000000"
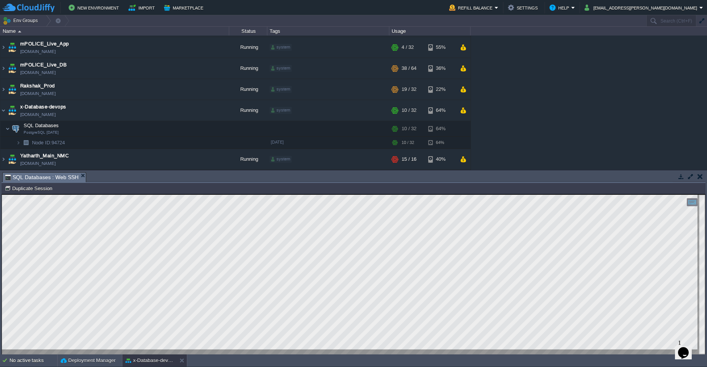
click at [701, 179] on button "button" at bounding box center [700, 176] width 5 height 7
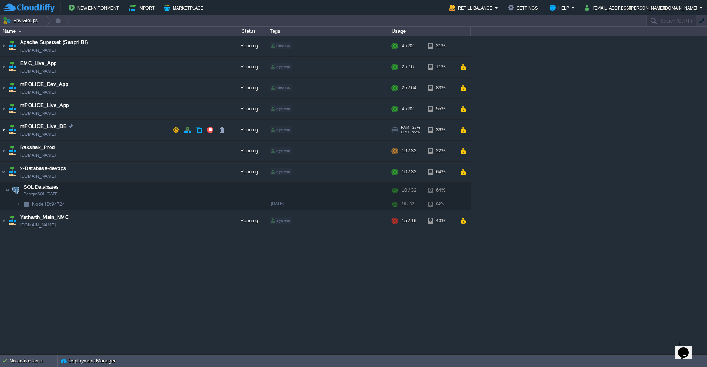
click at [2, 133] on img at bounding box center [3, 129] width 6 height 21
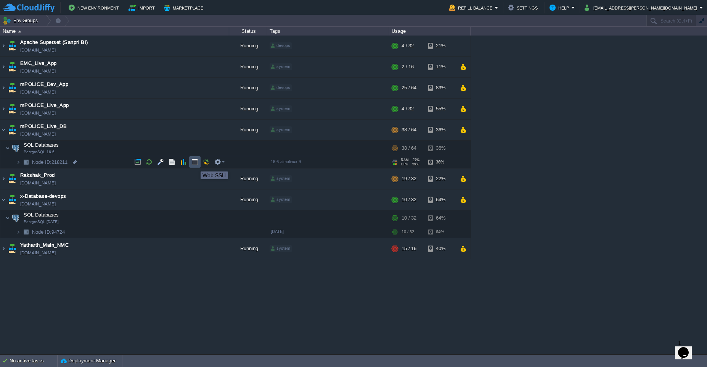
click at [195, 164] on button "button" at bounding box center [195, 161] width 7 height 7
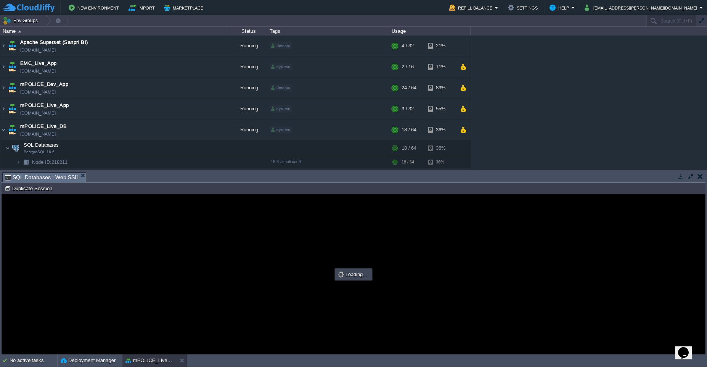
type input "#000000"
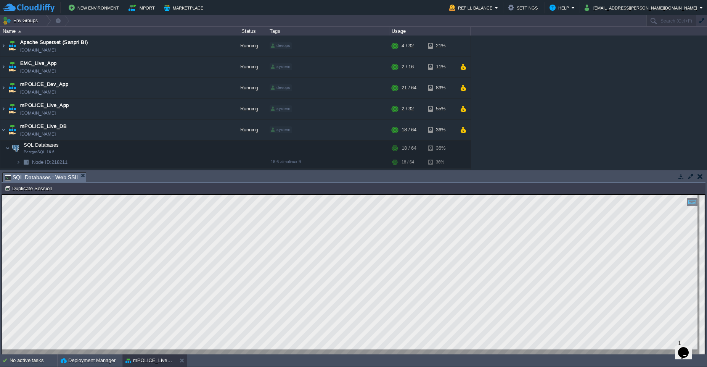
click at [699, 177] on button "button" at bounding box center [700, 176] width 5 height 7
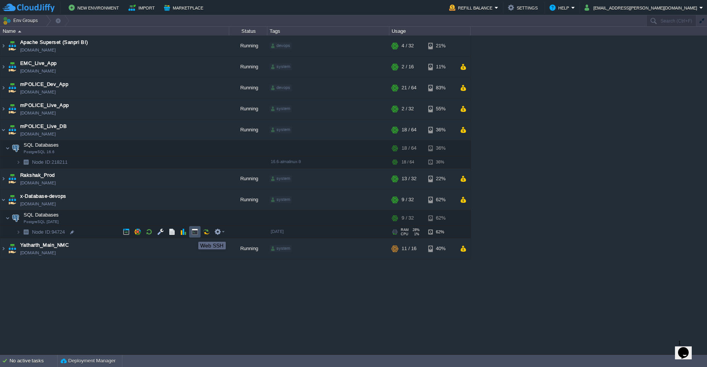
click at [193, 235] on button "button" at bounding box center [195, 231] width 7 height 7
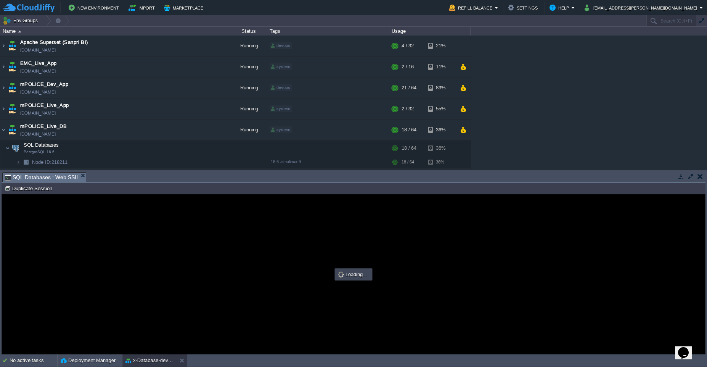
type input "#000000"
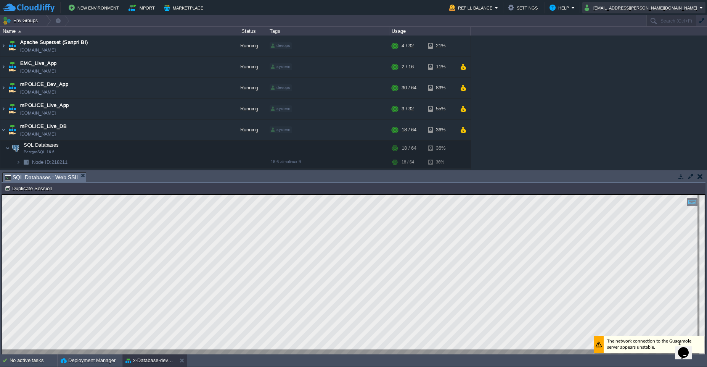
click at [699, 9] on button "rakesh.giri@sanpri.net" at bounding box center [642, 7] width 115 height 9
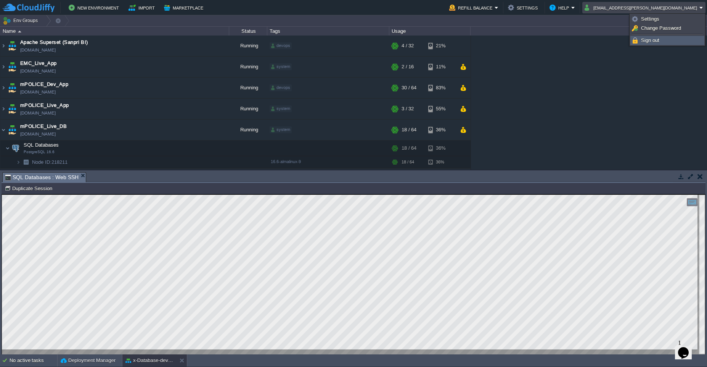
click at [664, 41] on link "Sign out" at bounding box center [667, 40] width 73 height 8
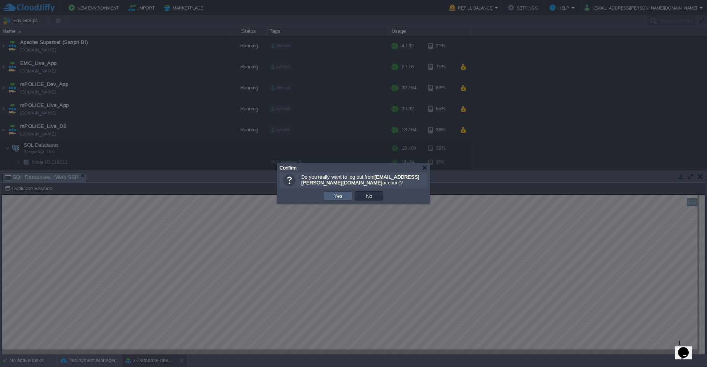
click at [338, 199] on td "Yes" at bounding box center [338, 195] width 29 height 9
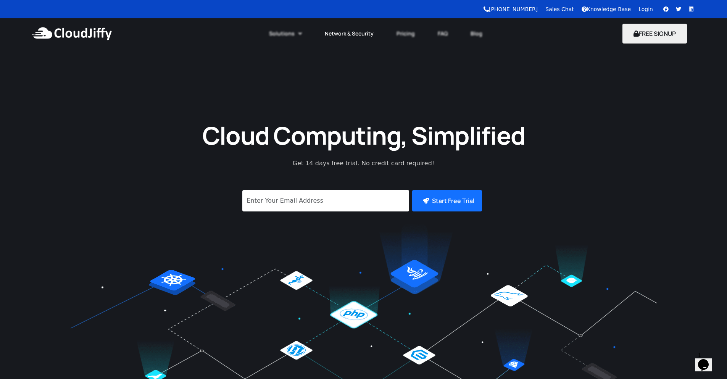
click at [351, 33] on link "Network & Security" at bounding box center [349, 33] width 72 height 17
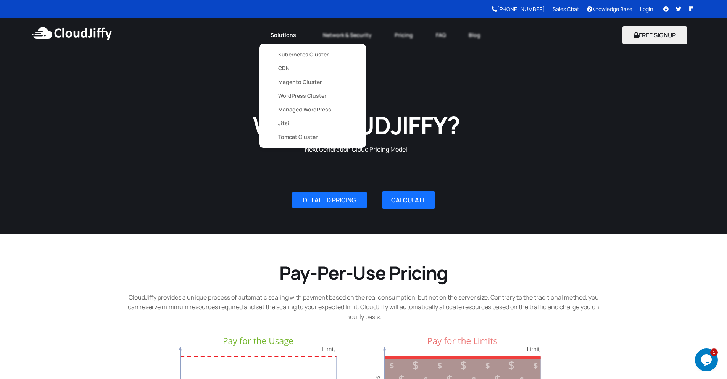
click at [295, 36] on link "Solutions" at bounding box center [285, 35] width 52 height 17
click at [281, 52] on link "Kubernetes Cluster" at bounding box center [312, 55] width 69 height 14
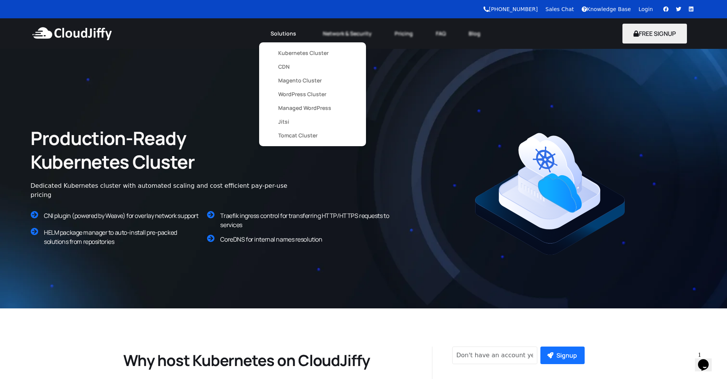
click at [275, 34] on link "Solutions" at bounding box center [285, 33] width 52 height 17
click at [279, 50] on li "Kubernetes Cluster" at bounding box center [312, 53] width 84 height 14
click at [281, 54] on link "Kubernetes Cluster" at bounding box center [312, 53] width 69 height 14
